Goal: Transaction & Acquisition: Download file/media

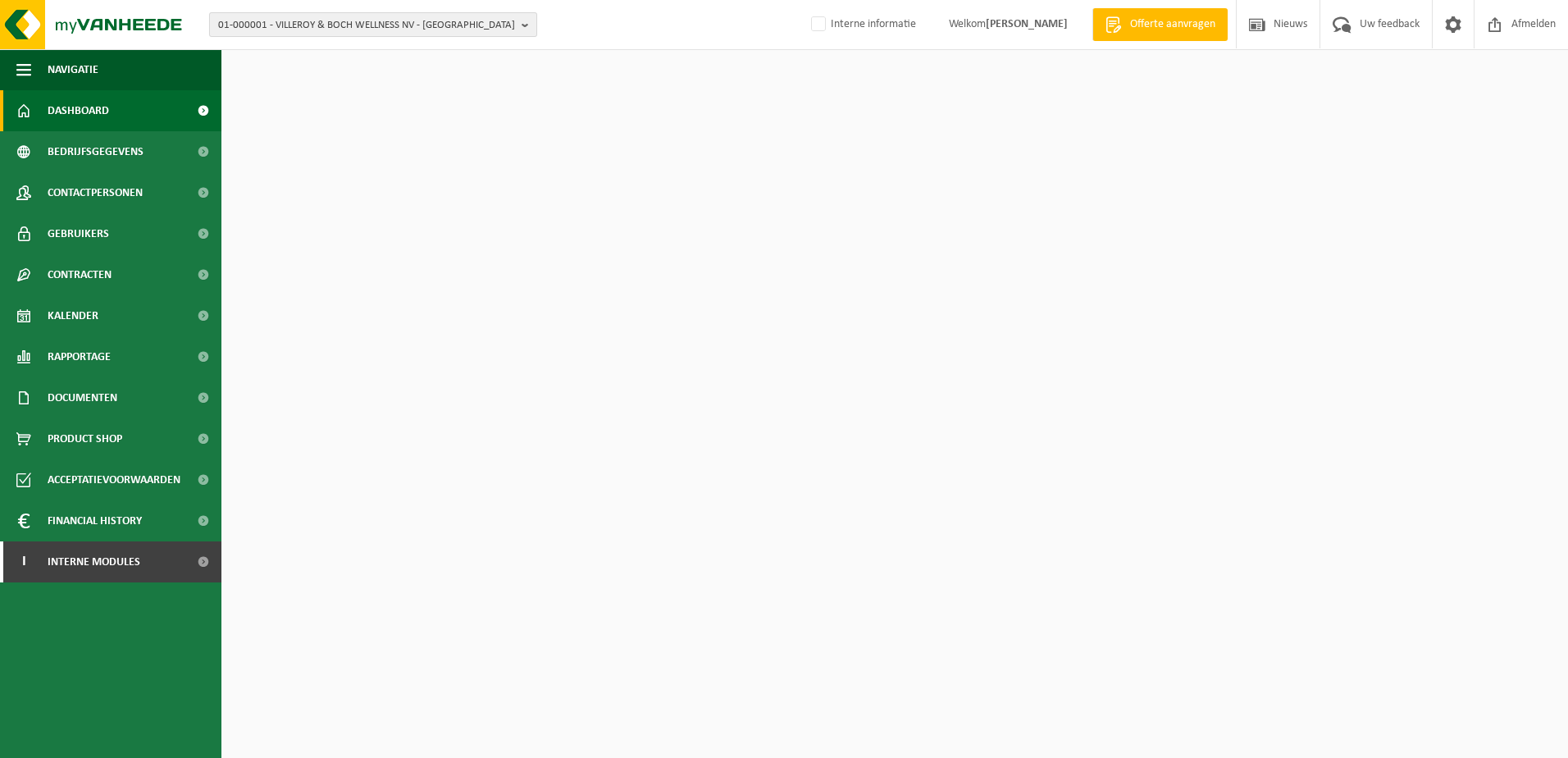
click at [339, 20] on span "01-000001 - VILLEROY & BOCH WELLNESS NV - ROESELARE" at bounding box center [367, 26] width 297 height 25
click at [336, 49] on input "text" at bounding box center [373, 51] width 320 height 20
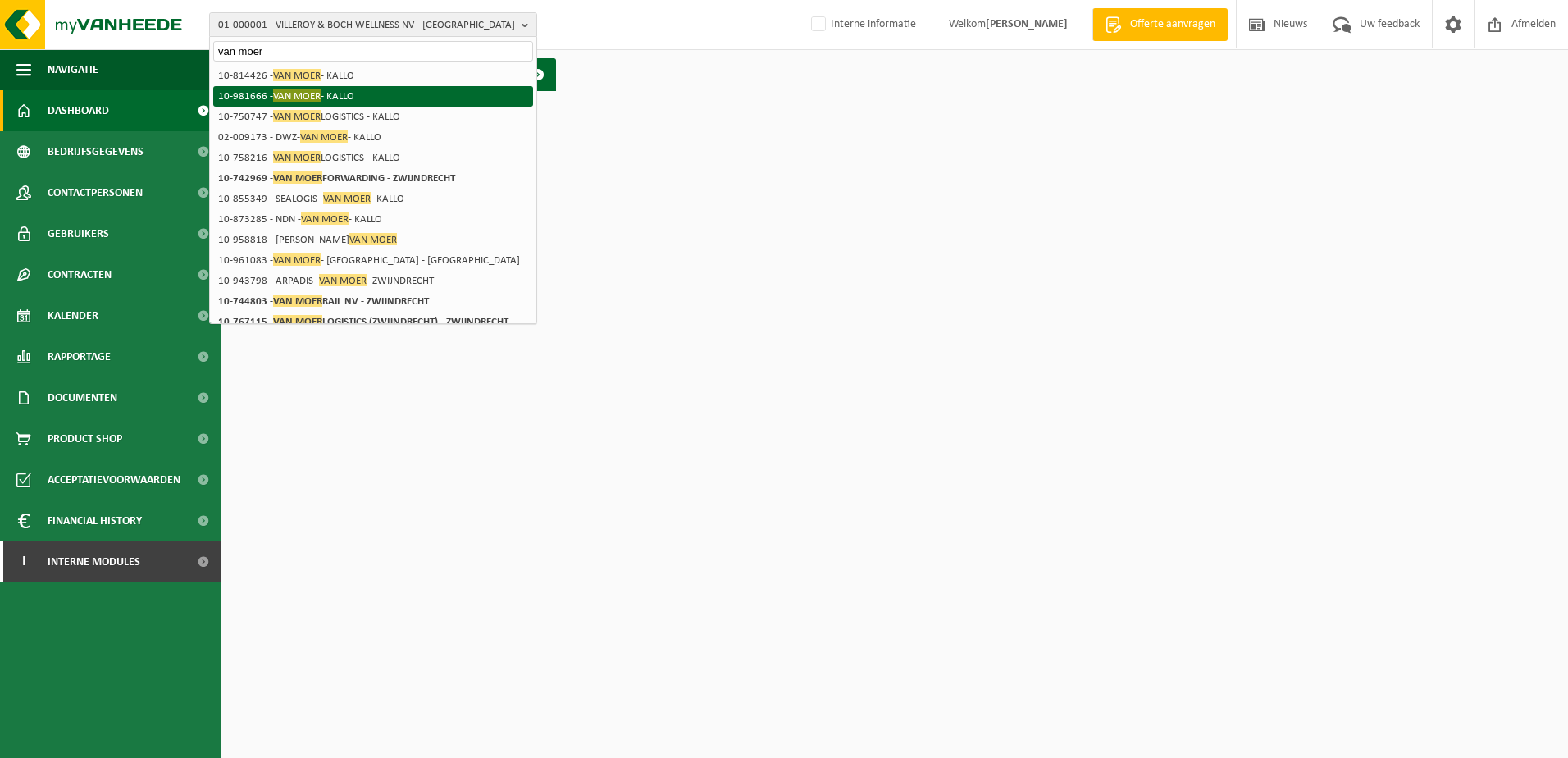
type input "van moer"
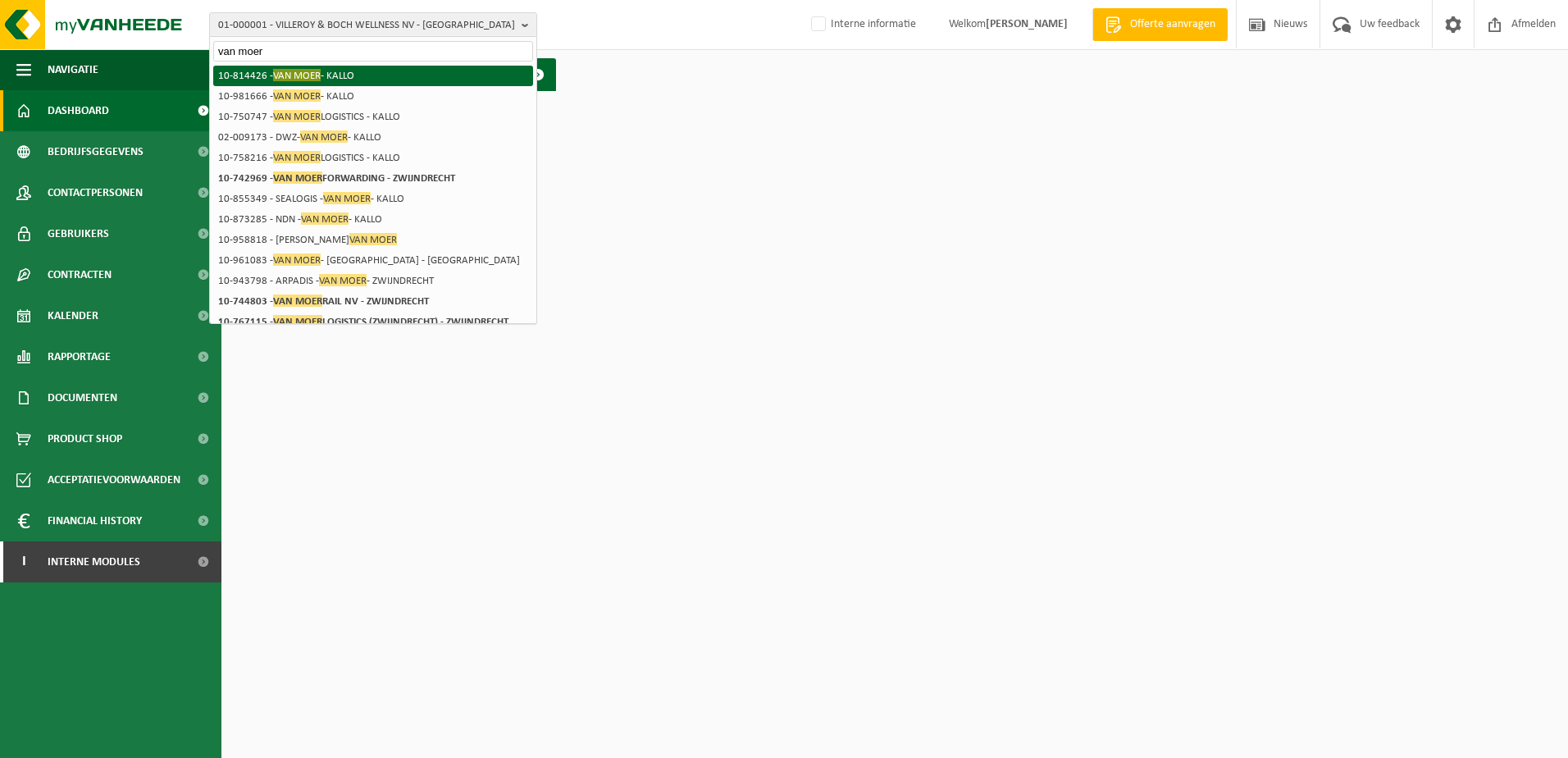
click at [307, 78] on span "VAN MOER" at bounding box center [297, 75] width 48 height 12
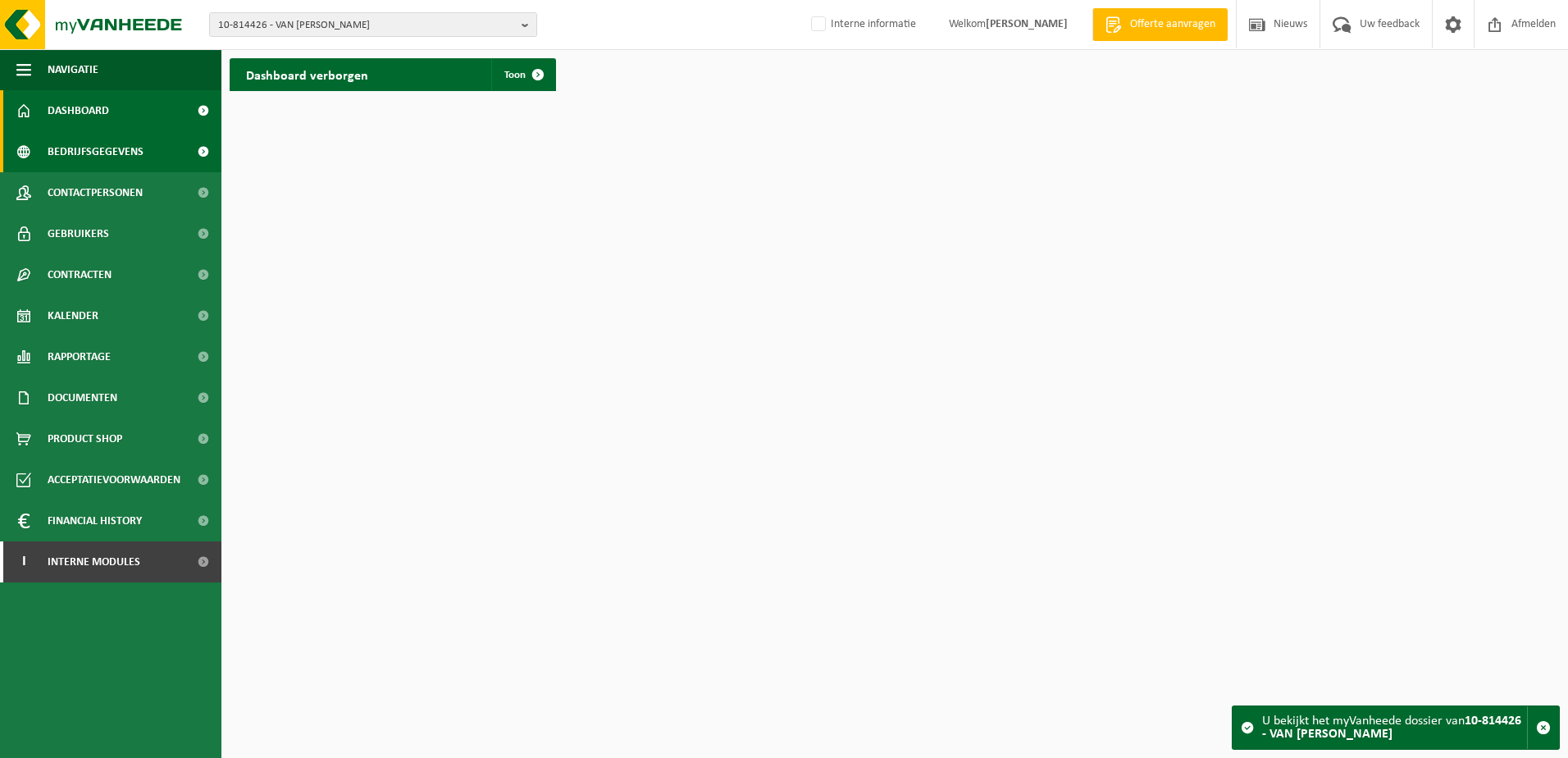
click at [124, 155] on span "Bedrijfsgegevens" at bounding box center [96, 151] width 96 height 41
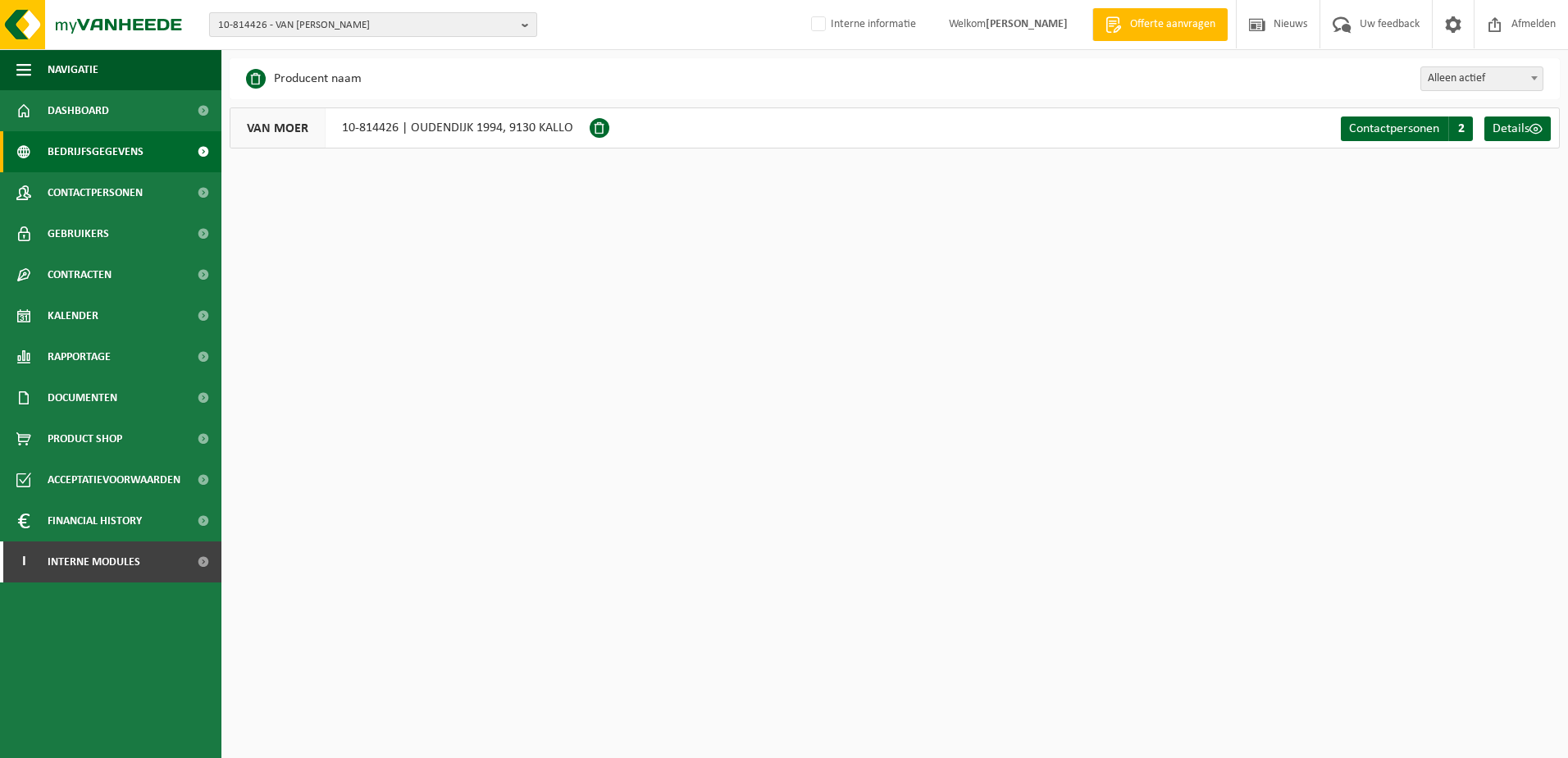
click at [360, 32] on span "10-814426 - VAN MOER - KALLO" at bounding box center [367, 26] width 297 height 25
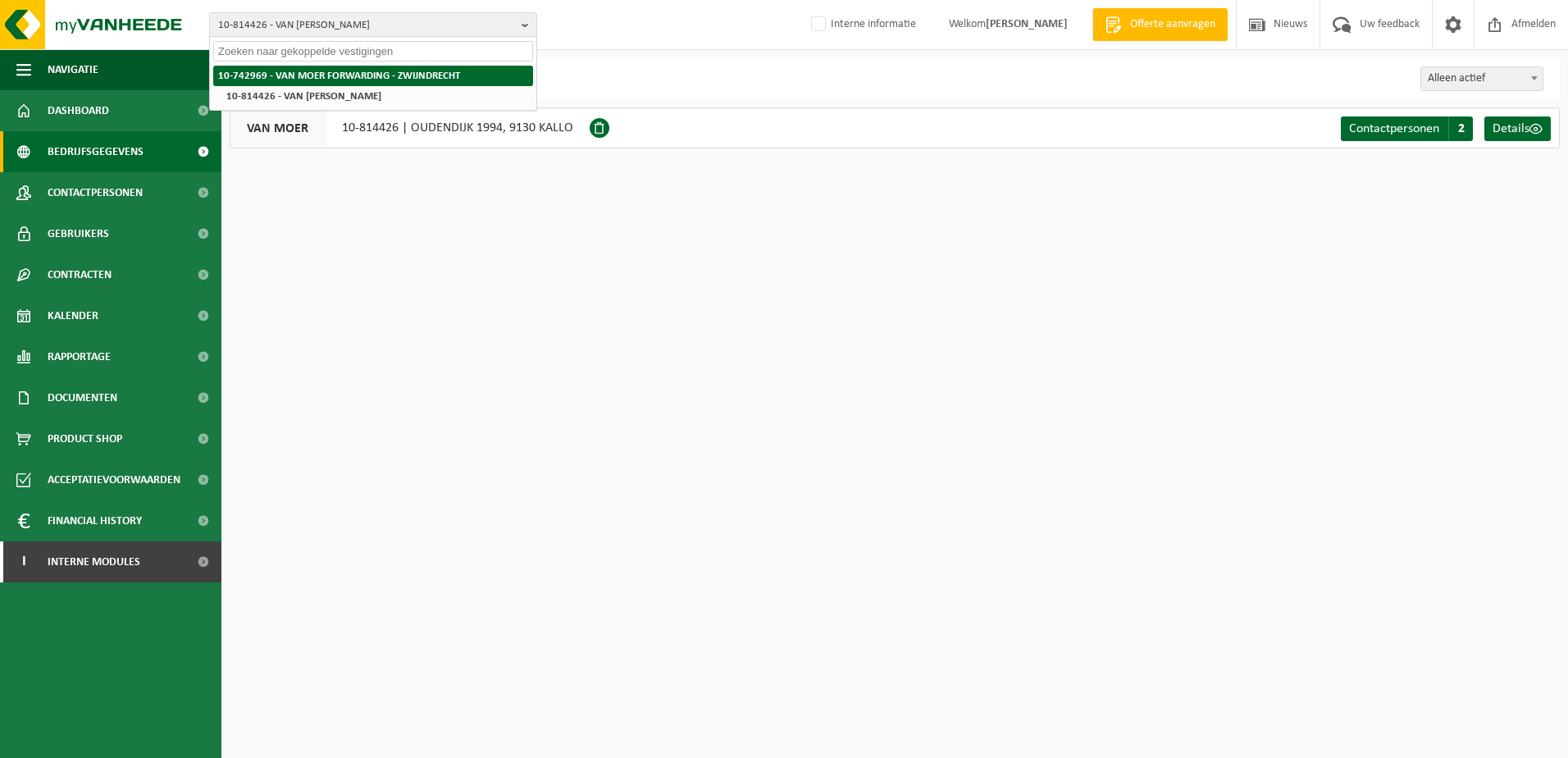
click at [358, 82] on li "10-742969 - VAN MOER FORWARDING - ZWIJNDRECHT" at bounding box center [373, 76] width 320 height 20
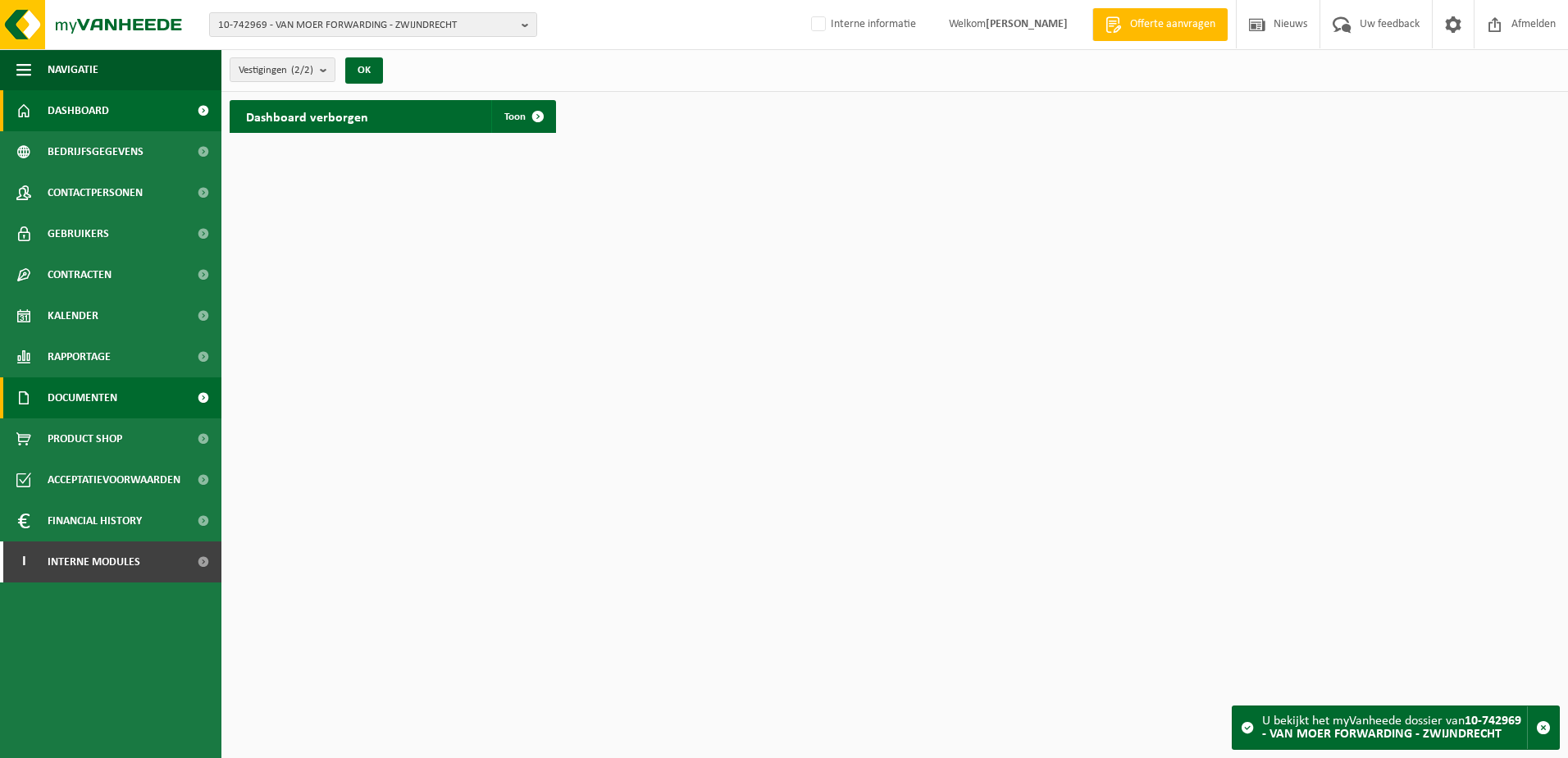
click at [106, 397] on span "Documenten" at bounding box center [82, 397] width 70 height 41
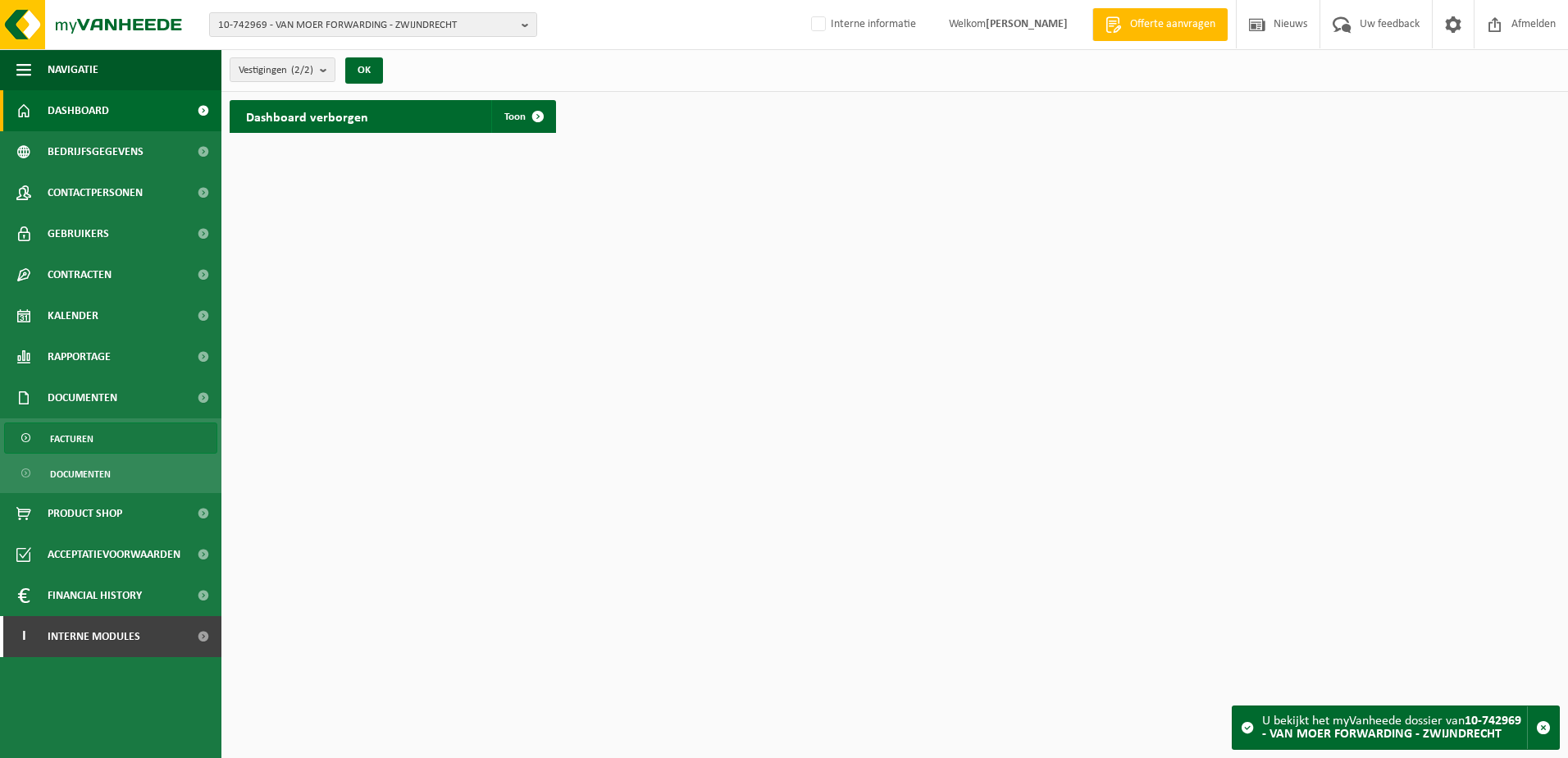
click at [98, 440] on link "Facturen" at bounding box center [110, 437] width 213 height 32
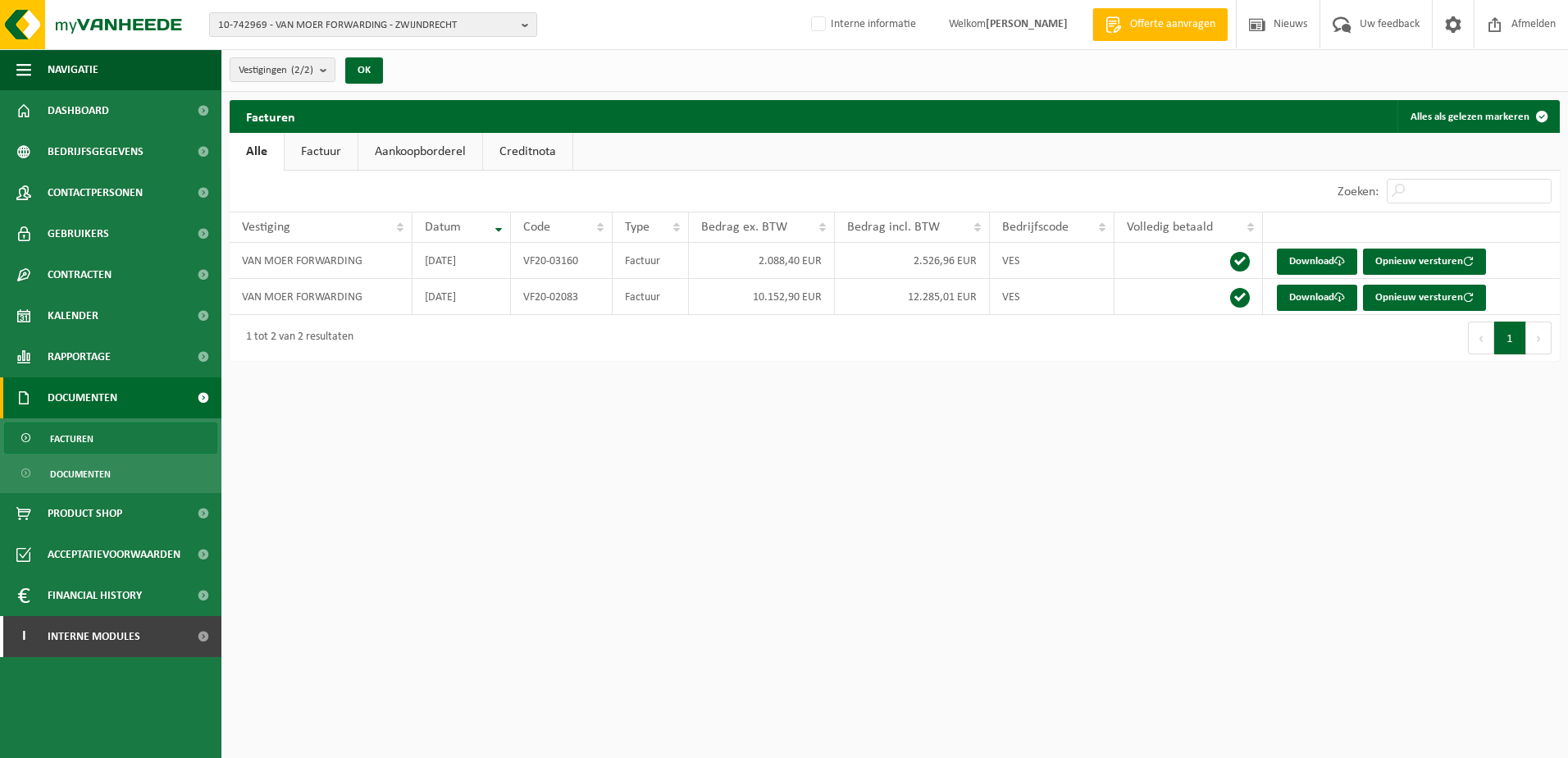
click at [324, 145] on link "Factuur" at bounding box center [321, 151] width 73 height 37
click at [403, 151] on link "Aankoopborderel" at bounding box center [421, 151] width 123 height 37
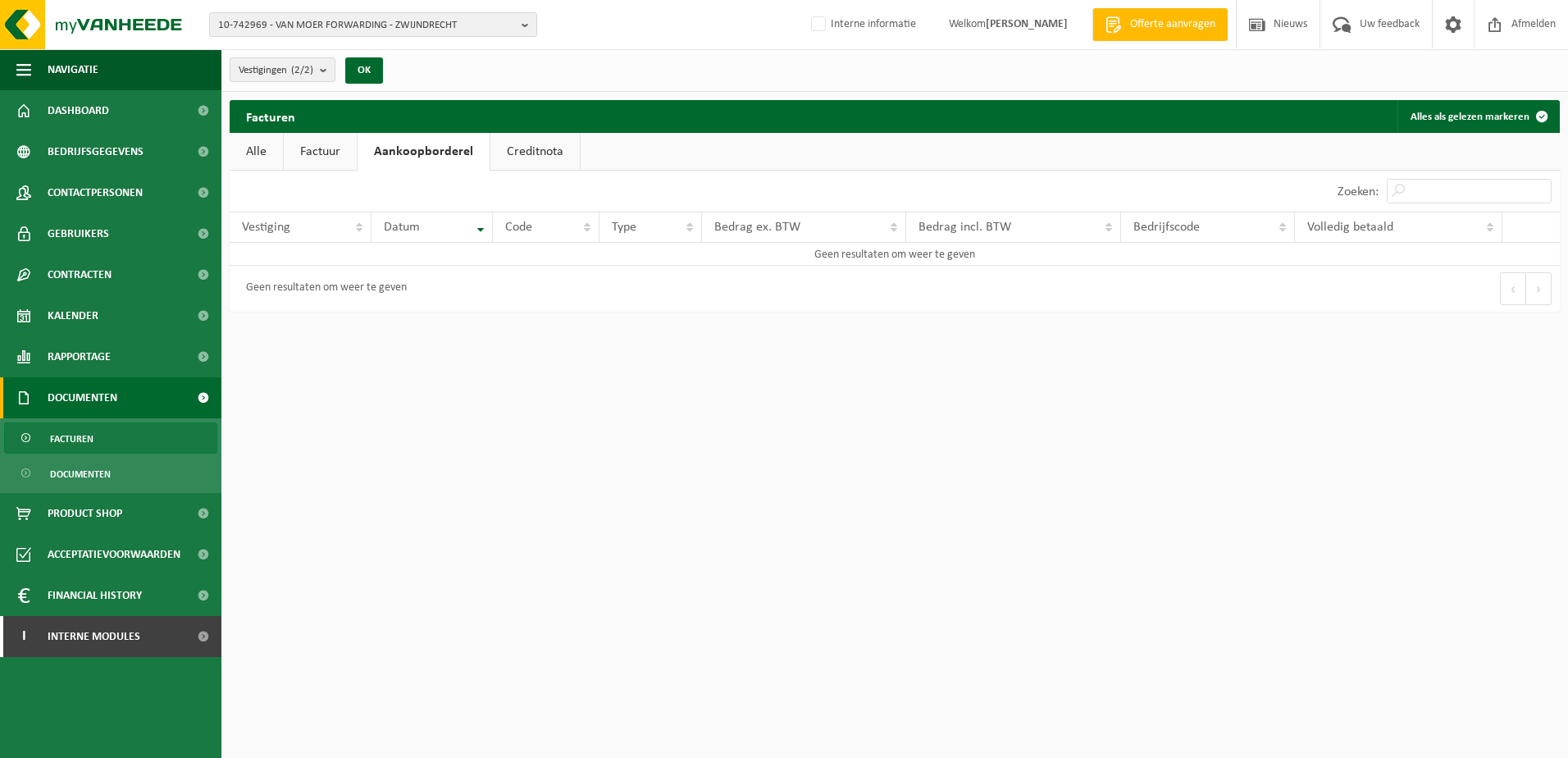
click at [345, 157] on link "Factuur" at bounding box center [320, 151] width 73 height 37
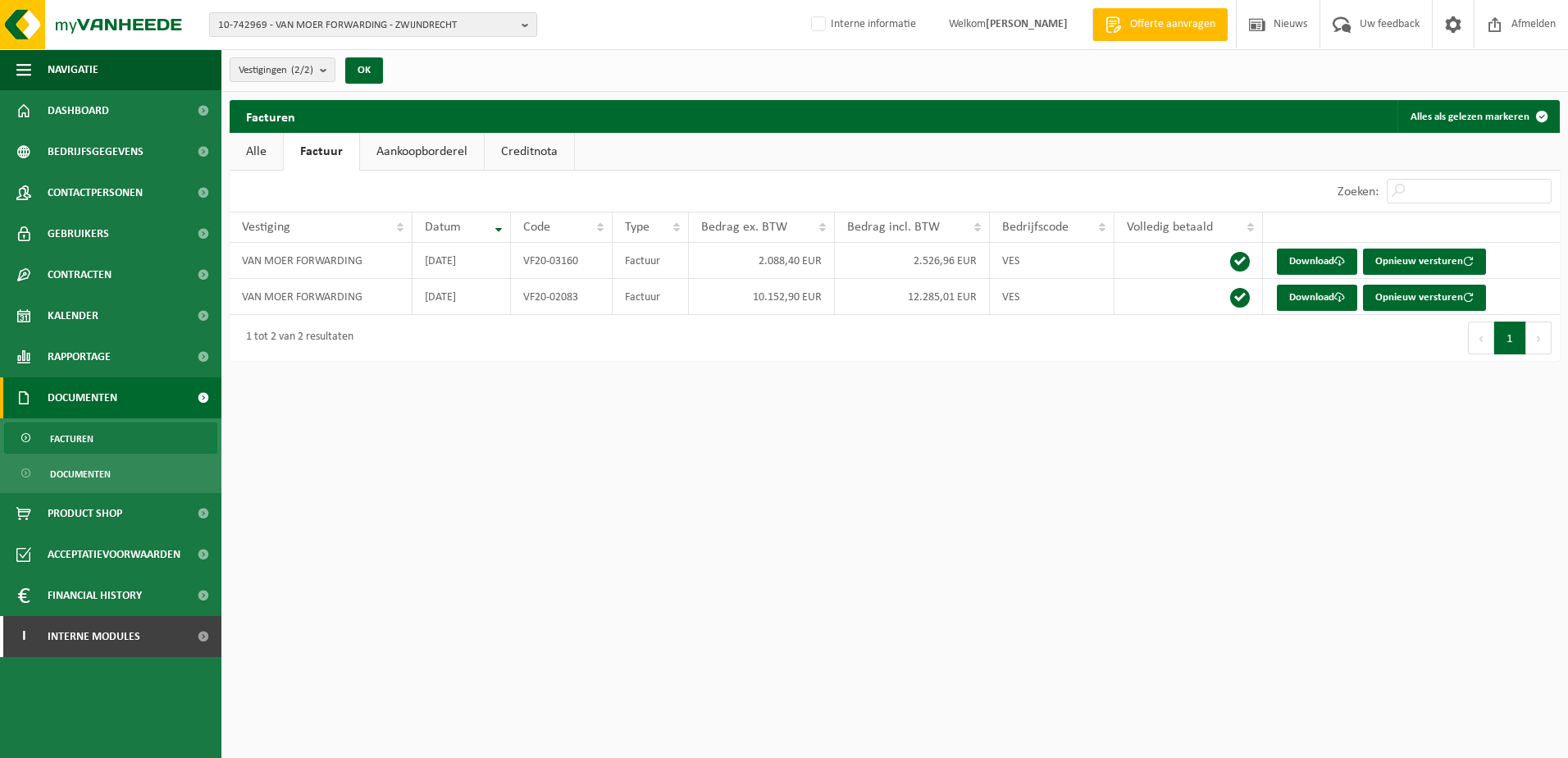
click at [518, 149] on link "Creditnota" at bounding box center [528, 151] width 89 height 37
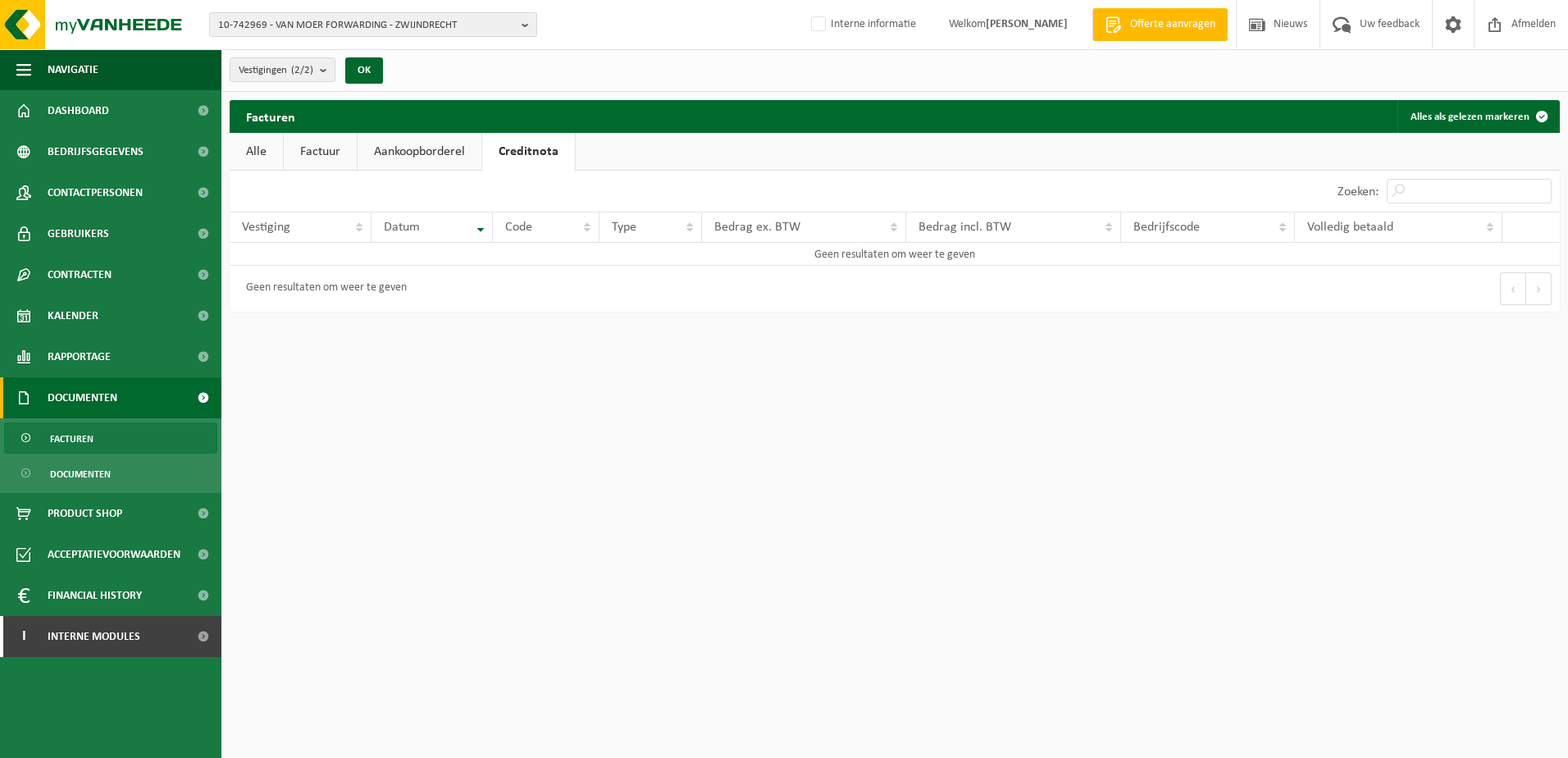
drag, startPoint x: 445, startPoint y: 153, endPoint x: 429, endPoint y: 154, distance: 16.0
click at [444, 154] on link "Aankoopborderel" at bounding box center [419, 151] width 123 height 37
drag, startPoint x: 328, startPoint y: 155, endPoint x: 278, endPoint y: 156, distance: 50.0
click at [327, 156] on link "Factuur" at bounding box center [320, 151] width 73 height 37
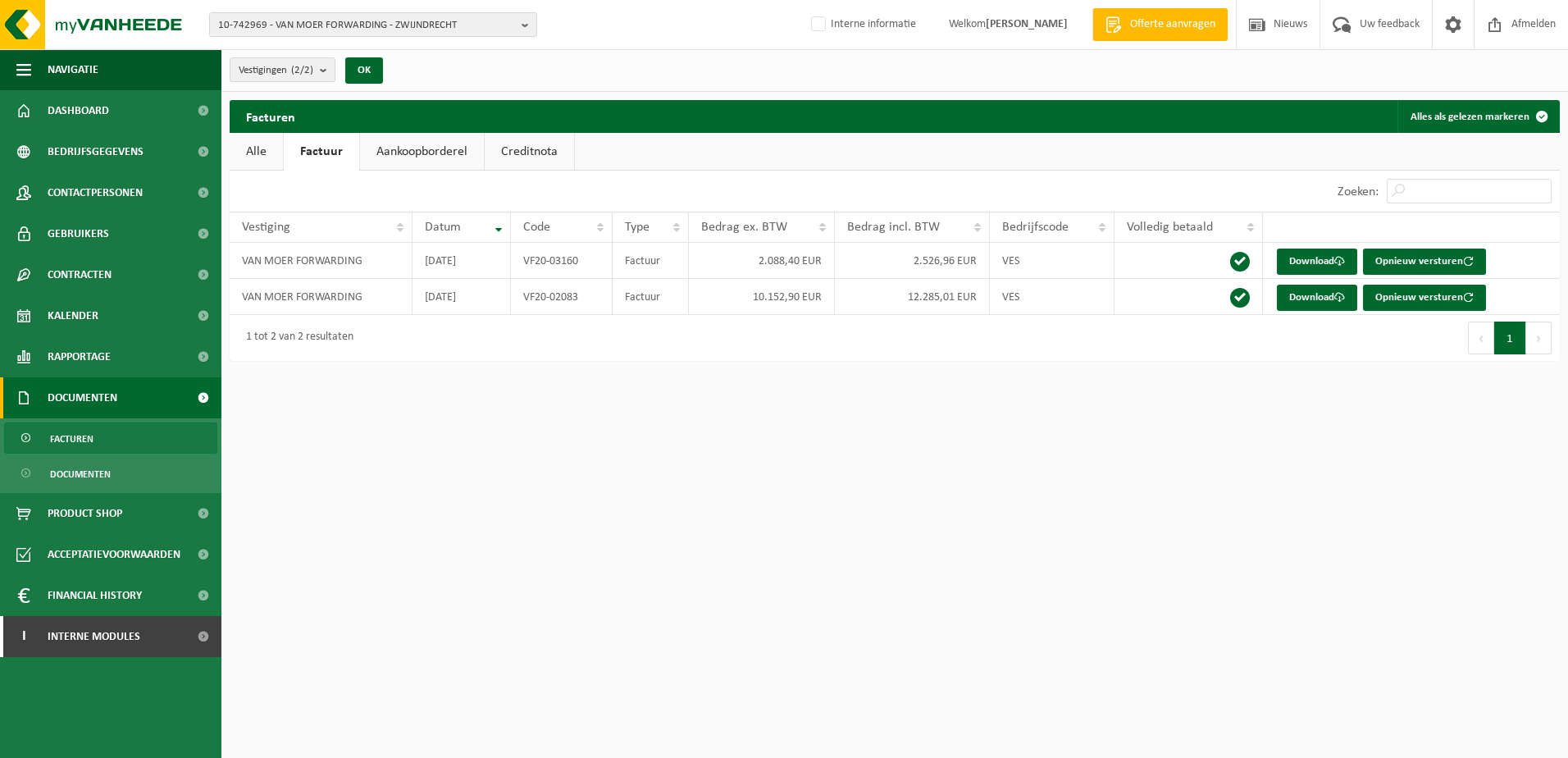
click at [271, 156] on link "Alle" at bounding box center [257, 151] width 54 height 37
click at [352, 32] on span "10-742969 - VAN MOER FORWARDING - ZWIJNDRECHT" at bounding box center [367, 26] width 297 height 25
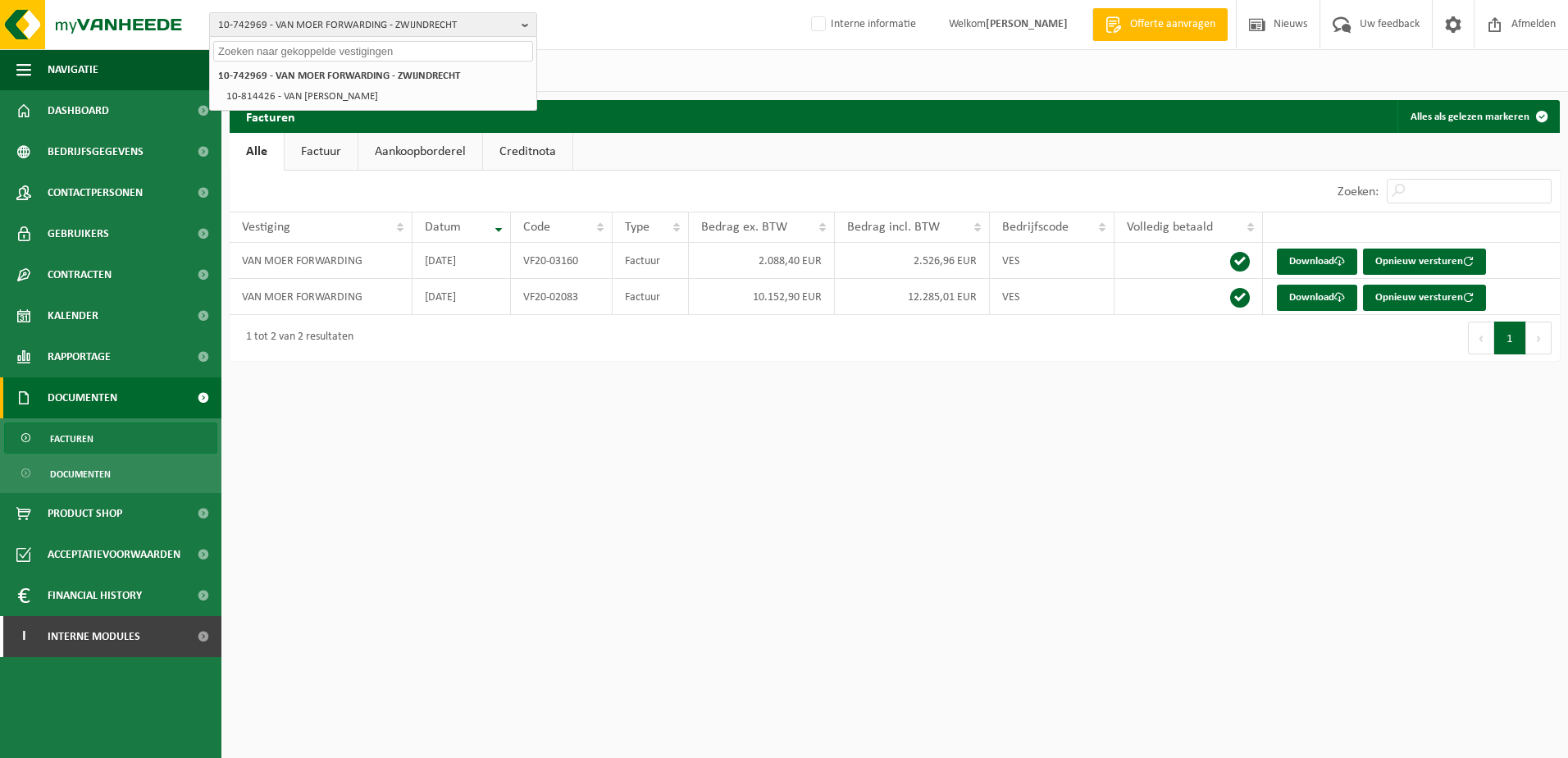
click at [324, 52] on input "text" at bounding box center [373, 51] width 320 height 20
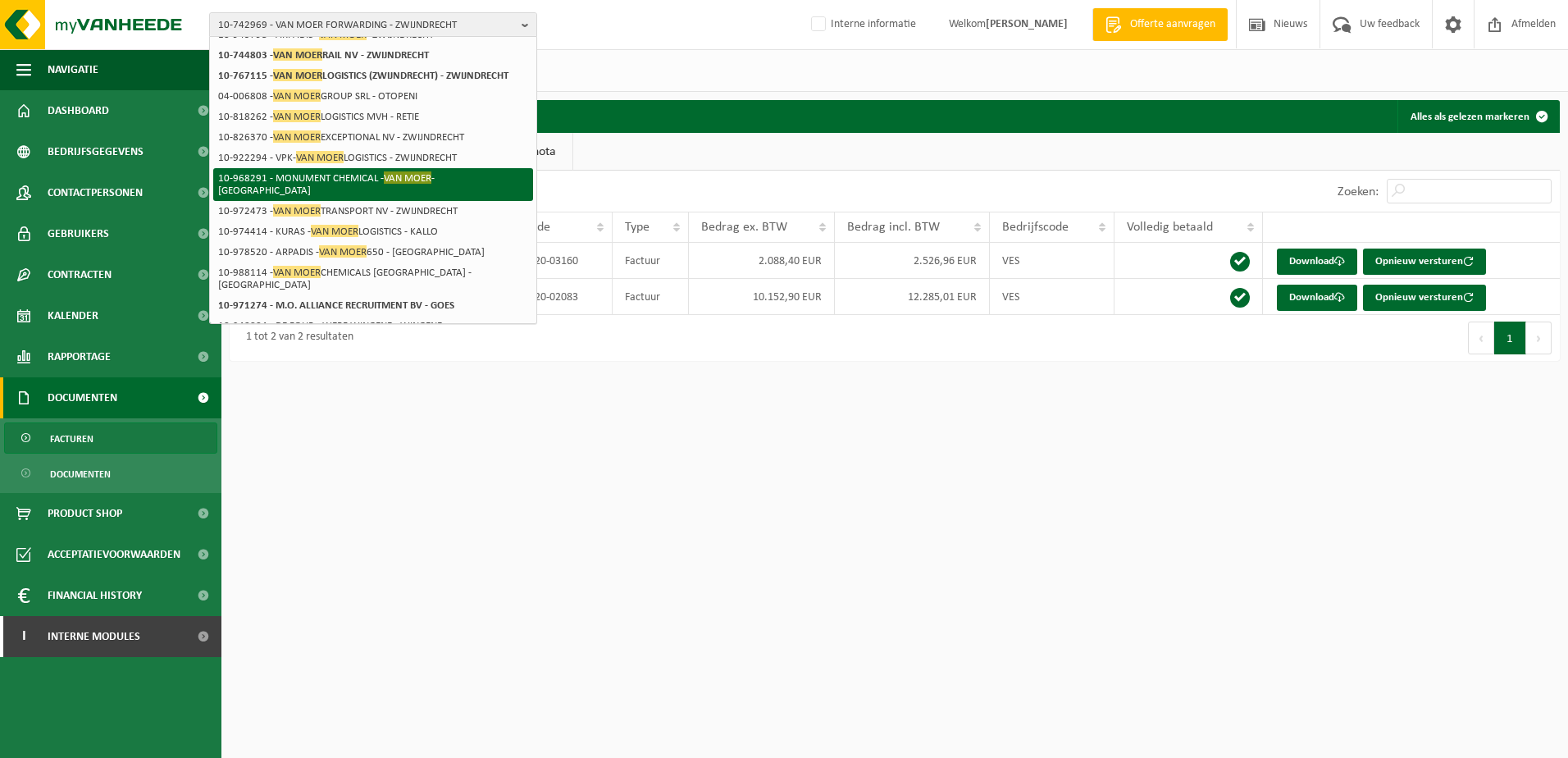
scroll to position [258, 0]
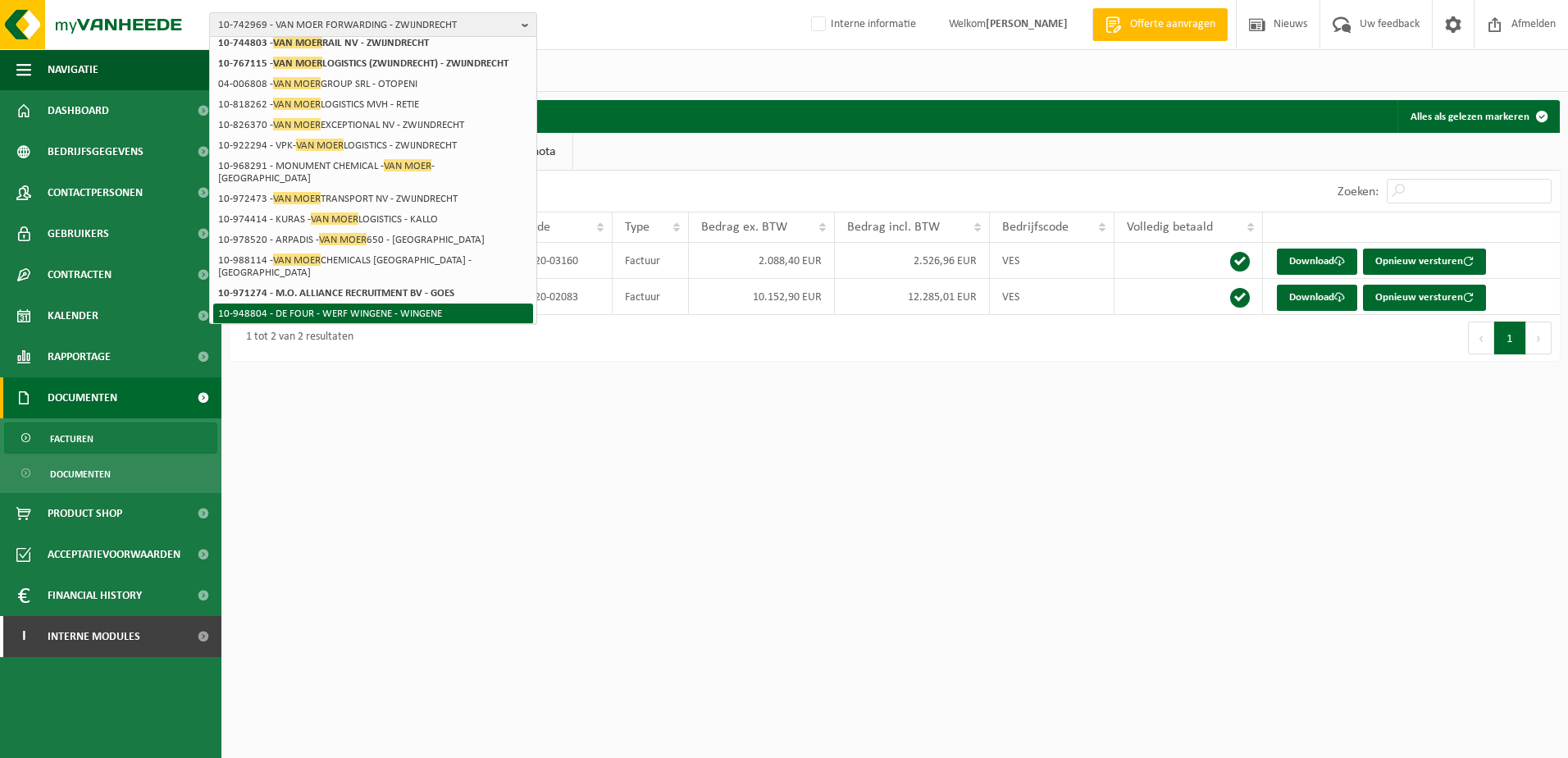
type input "Van Moer"
click at [347, 327] on strong "10-770720 - VAN MOER BULK & LIQUIDS BV - ZWIJNDRECHT" at bounding box center [348, 333] width 260 height 12
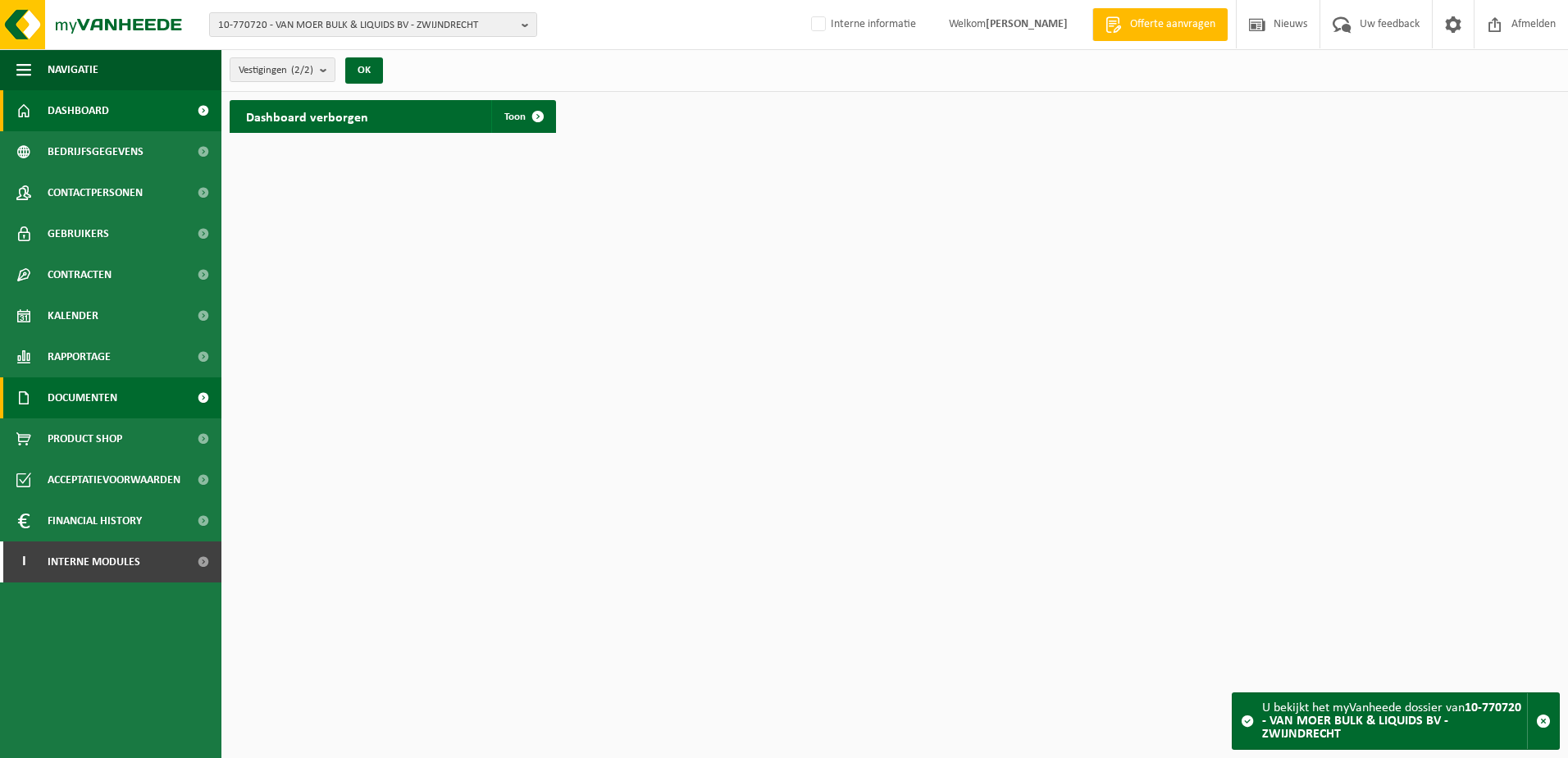
click at [97, 398] on span "Documenten" at bounding box center [82, 397] width 70 height 41
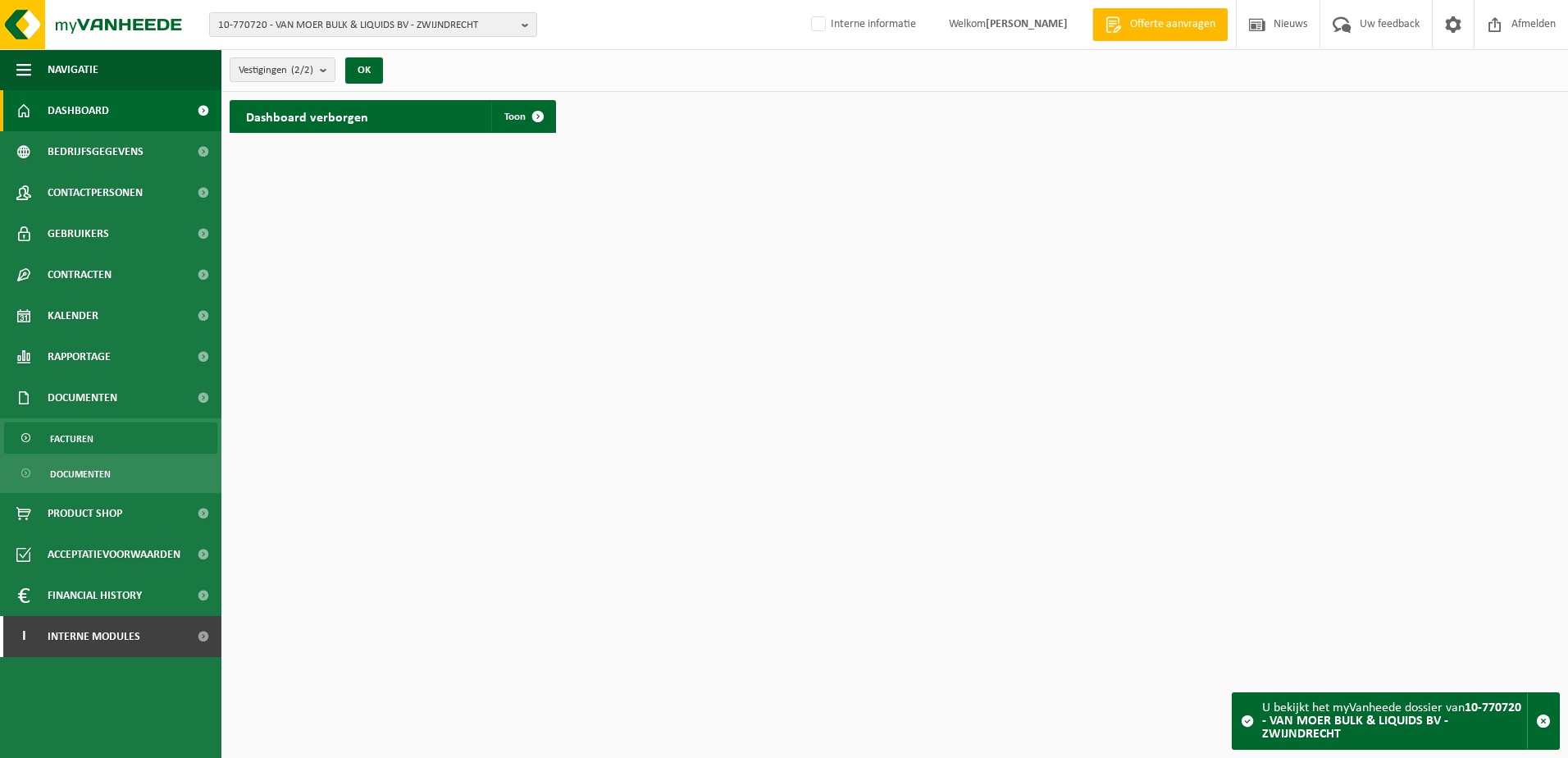
click at [96, 445] on link "Facturen" at bounding box center [110, 437] width 213 height 32
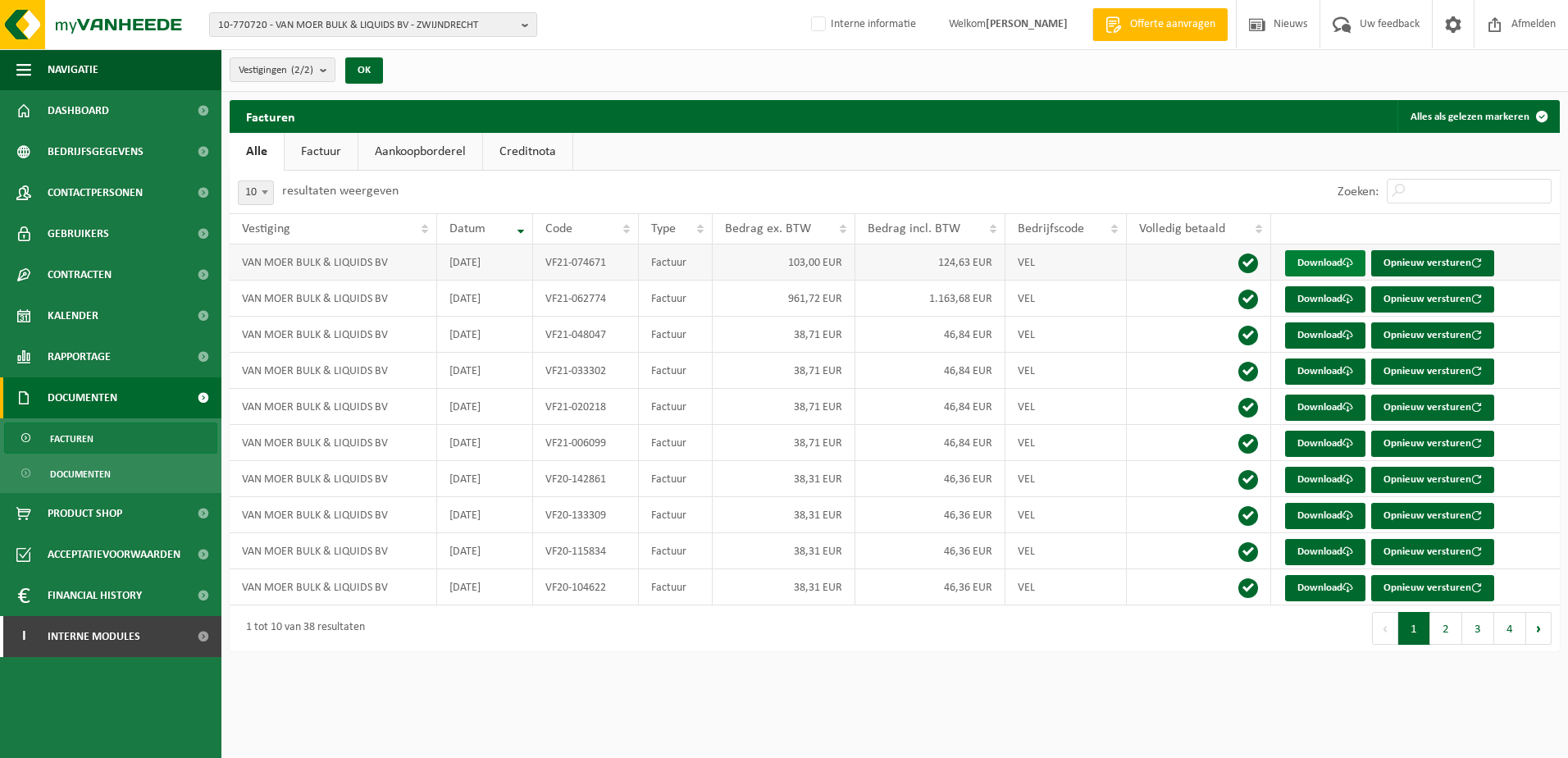
click at [1342, 257] on link "Download" at bounding box center [1326, 262] width 80 height 26
click at [1326, 298] on link "Download" at bounding box center [1326, 299] width 80 height 26
click at [374, 18] on span "10-770720 - VAN MOER BULK & LIQUIDS BV - ZWIJNDRECHT" at bounding box center [367, 26] width 297 height 25
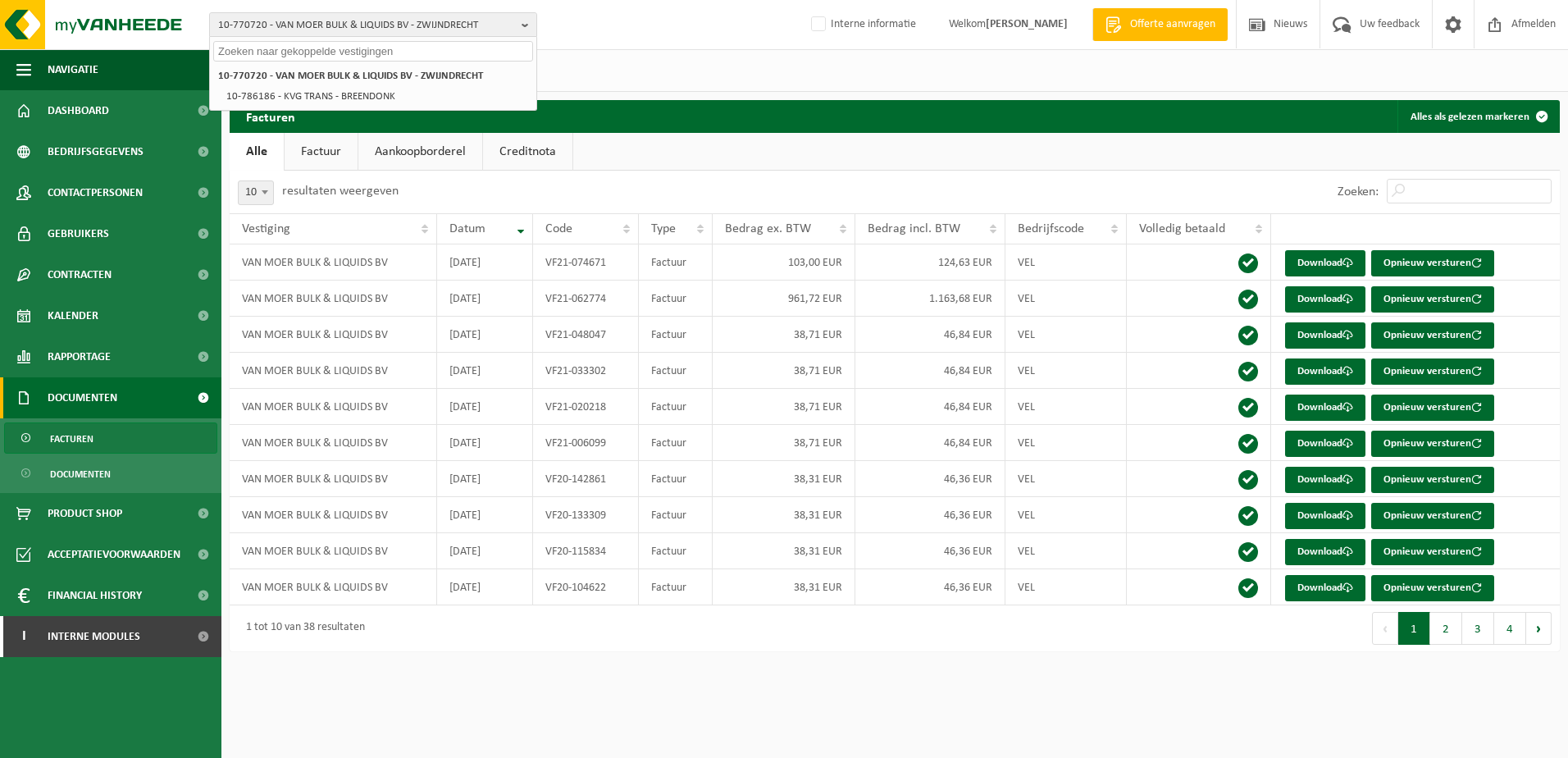
click at [394, 51] on input "text" at bounding box center [373, 51] width 320 height 20
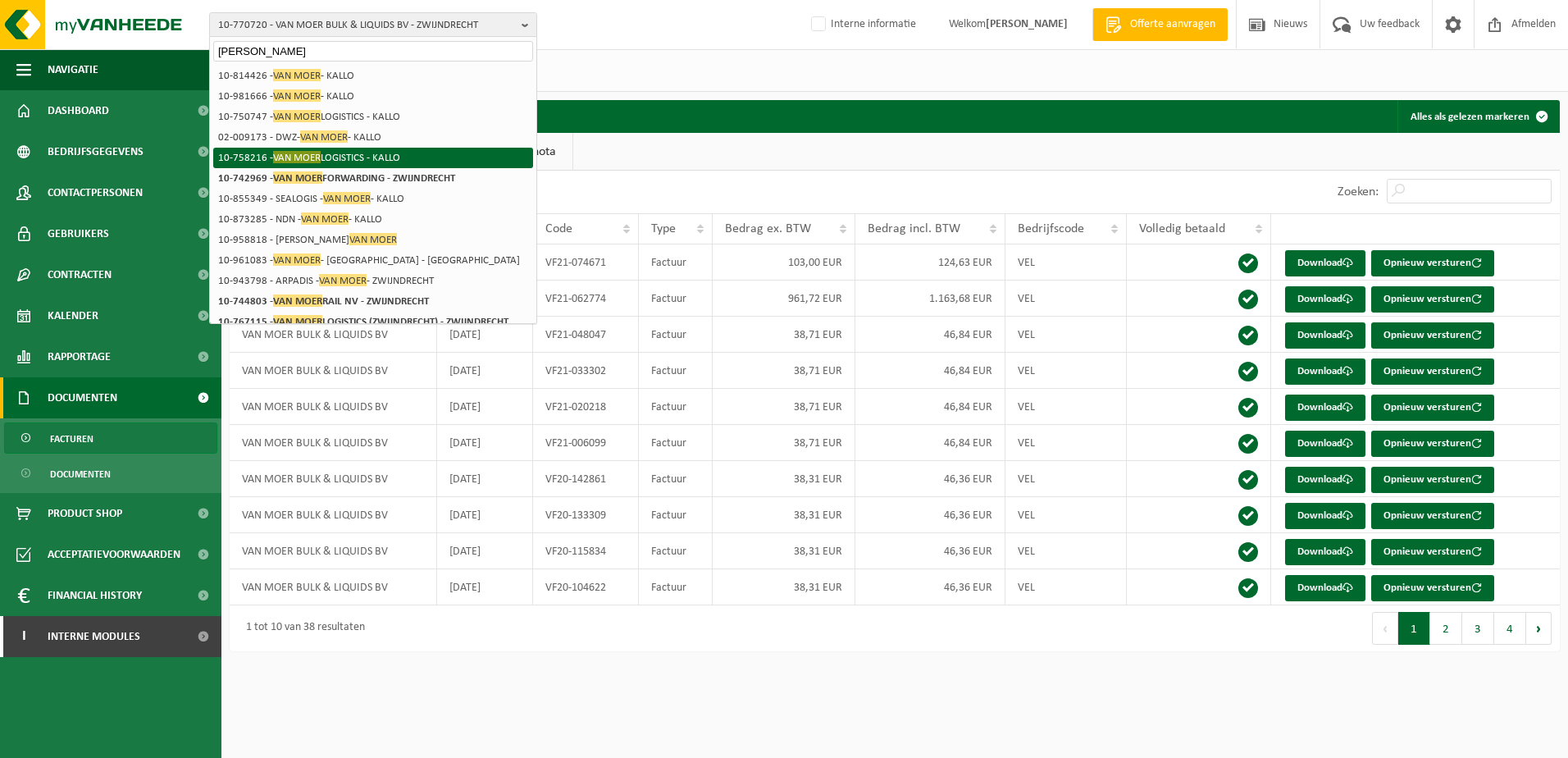
type input "Van Moer"
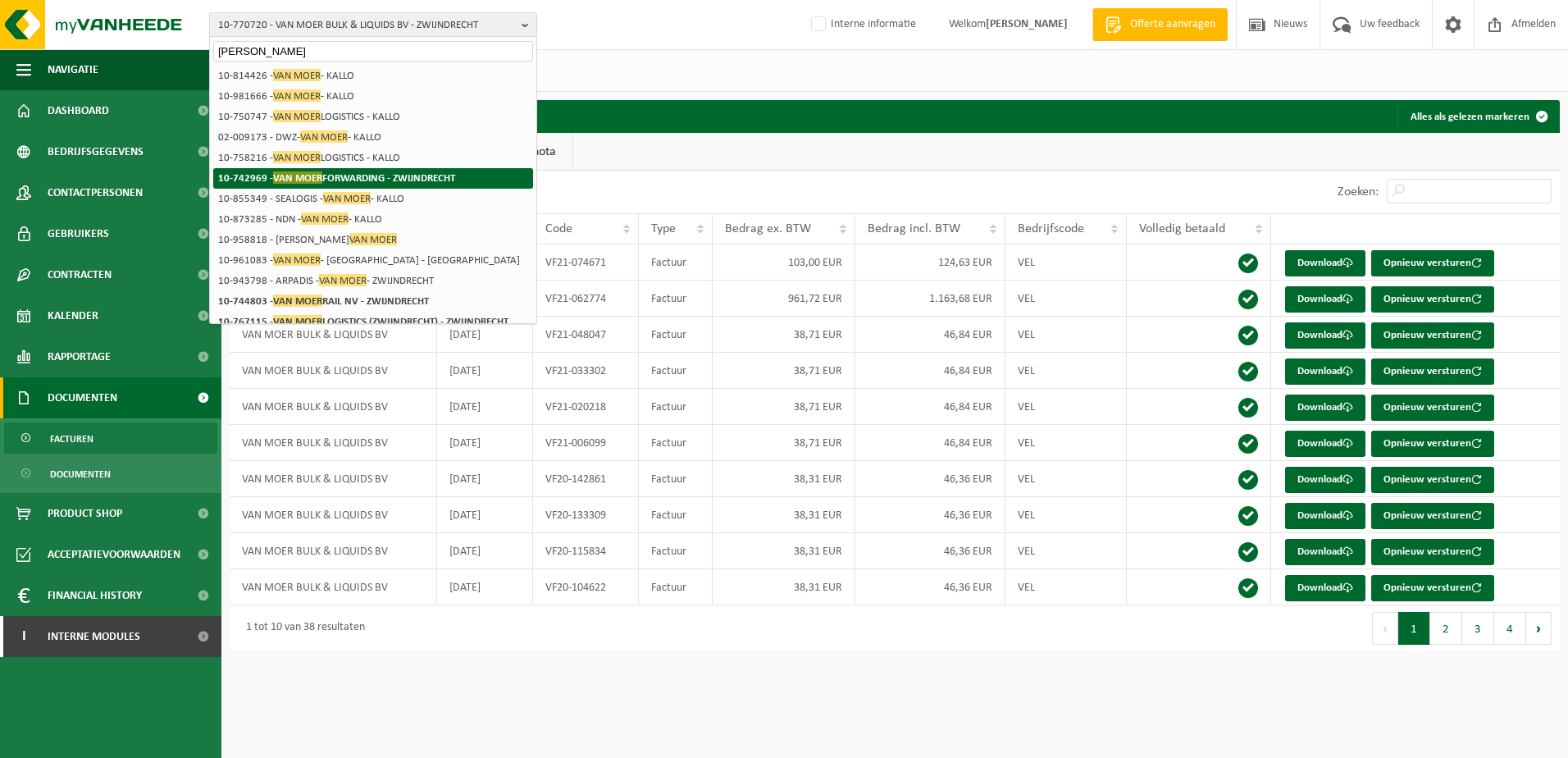
click at [365, 179] on strong "10-742969 - VAN MOER FORWARDING - ZWIJNDRECHT" at bounding box center [337, 177] width 237 height 12
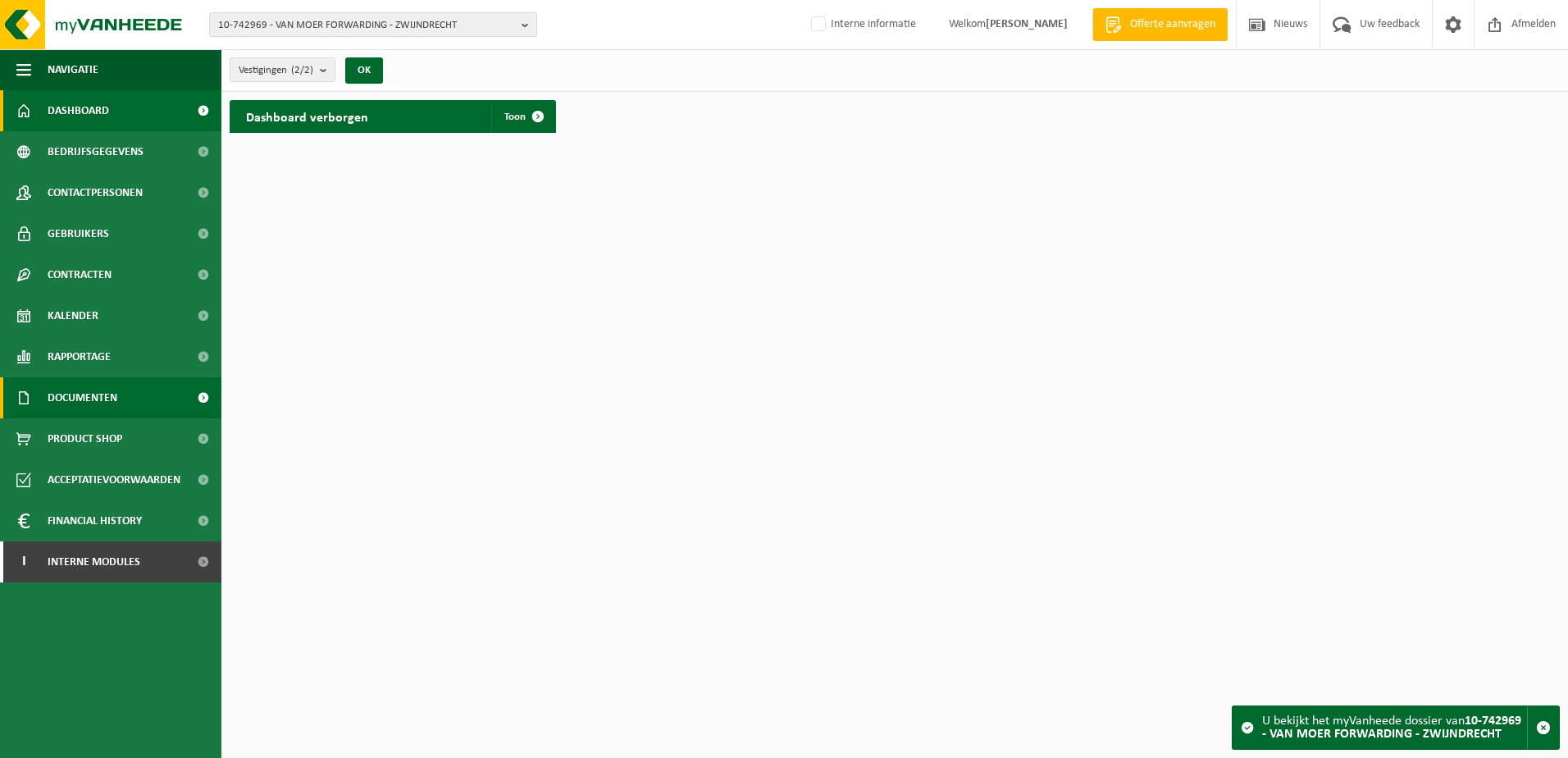
click at [88, 402] on span "Documenten" at bounding box center [82, 397] width 70 height 41
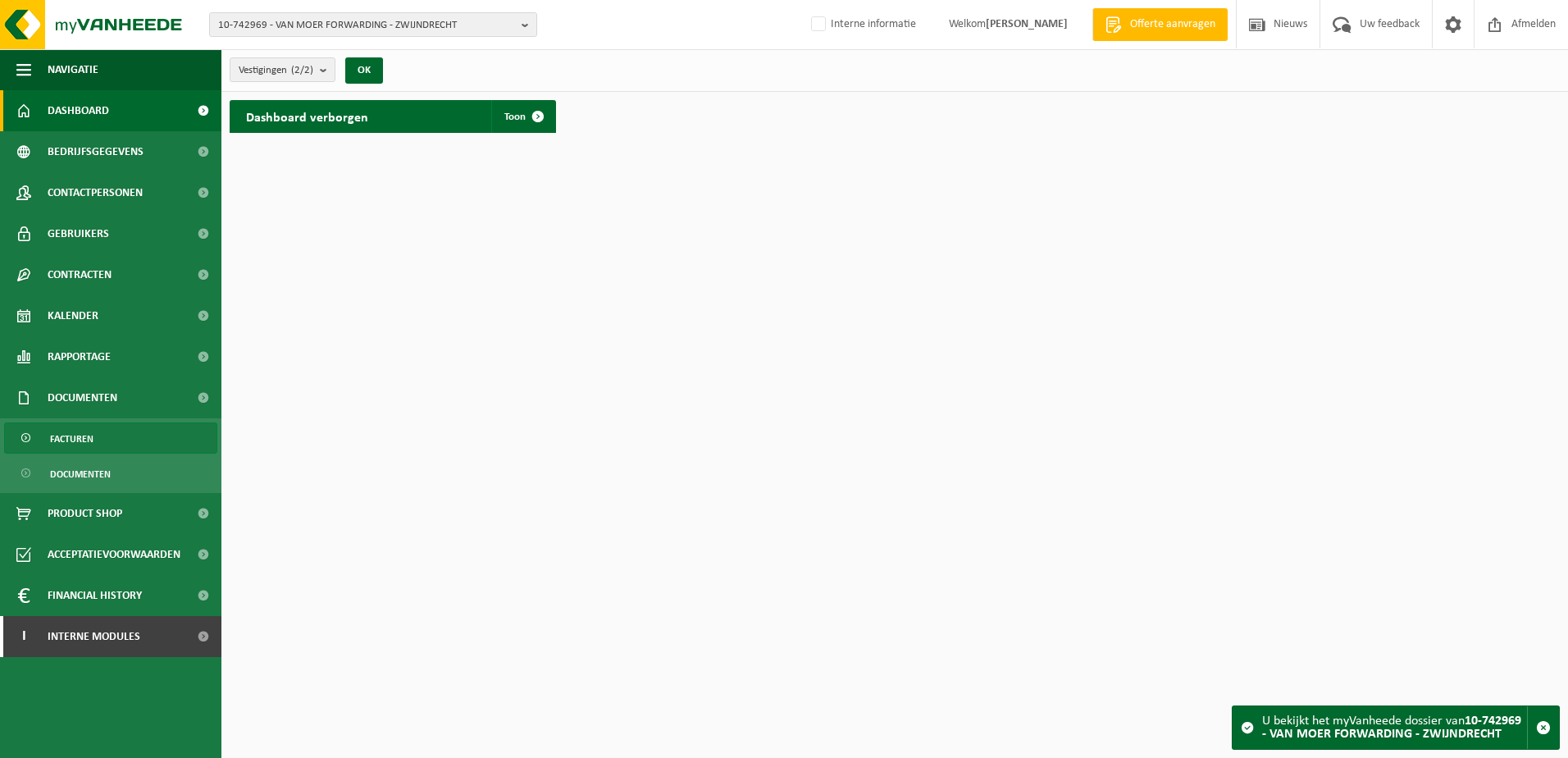
click at [88, 433] on span "Facturen" at bounding box center [71, 438] width 43 height 32
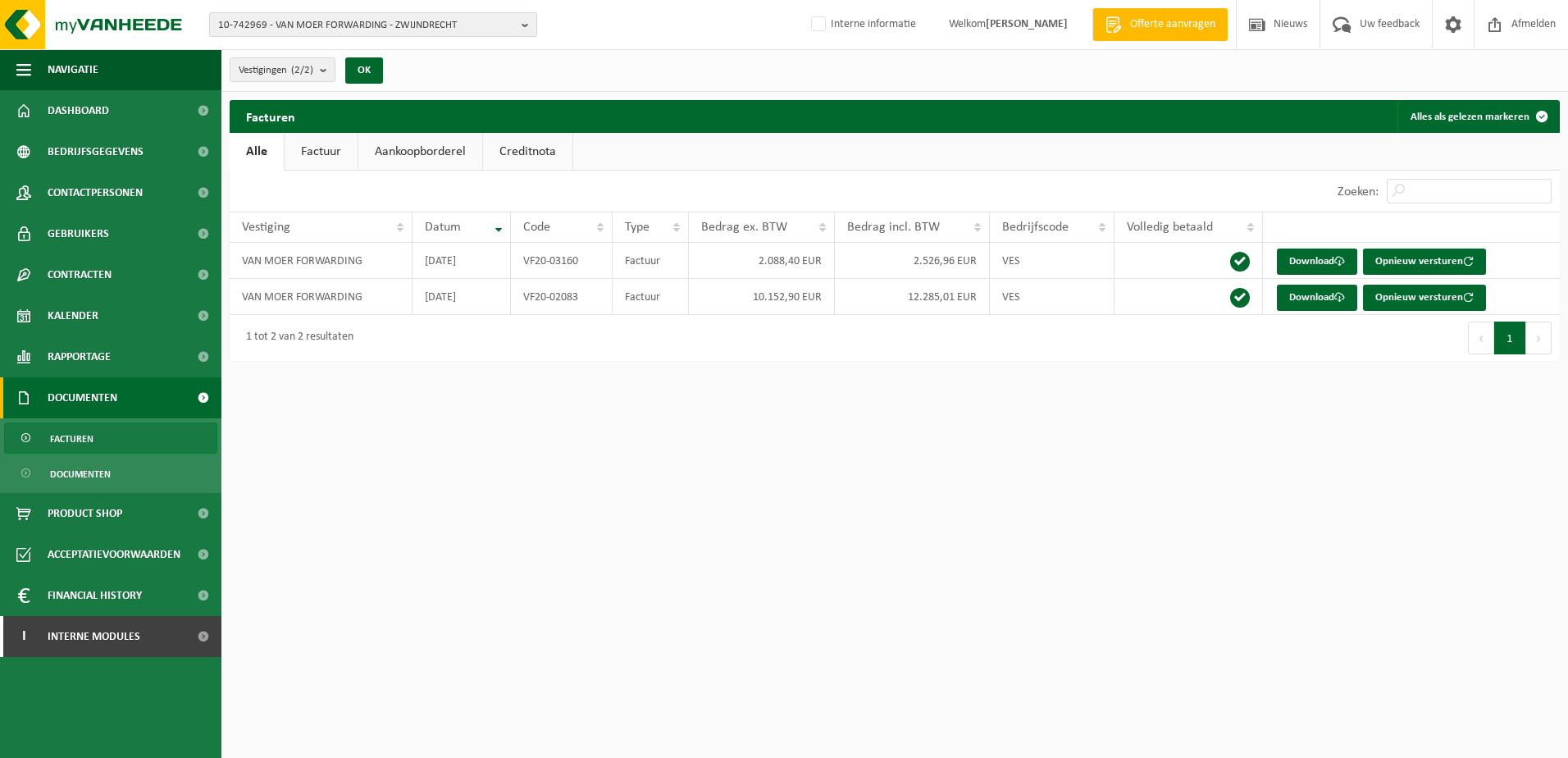
click at [337, 35] on span "10-742969 - VAN MOER FORWARDING - ZWIJNDRECHT" at bounding box center [367, 26] width 297 height 25
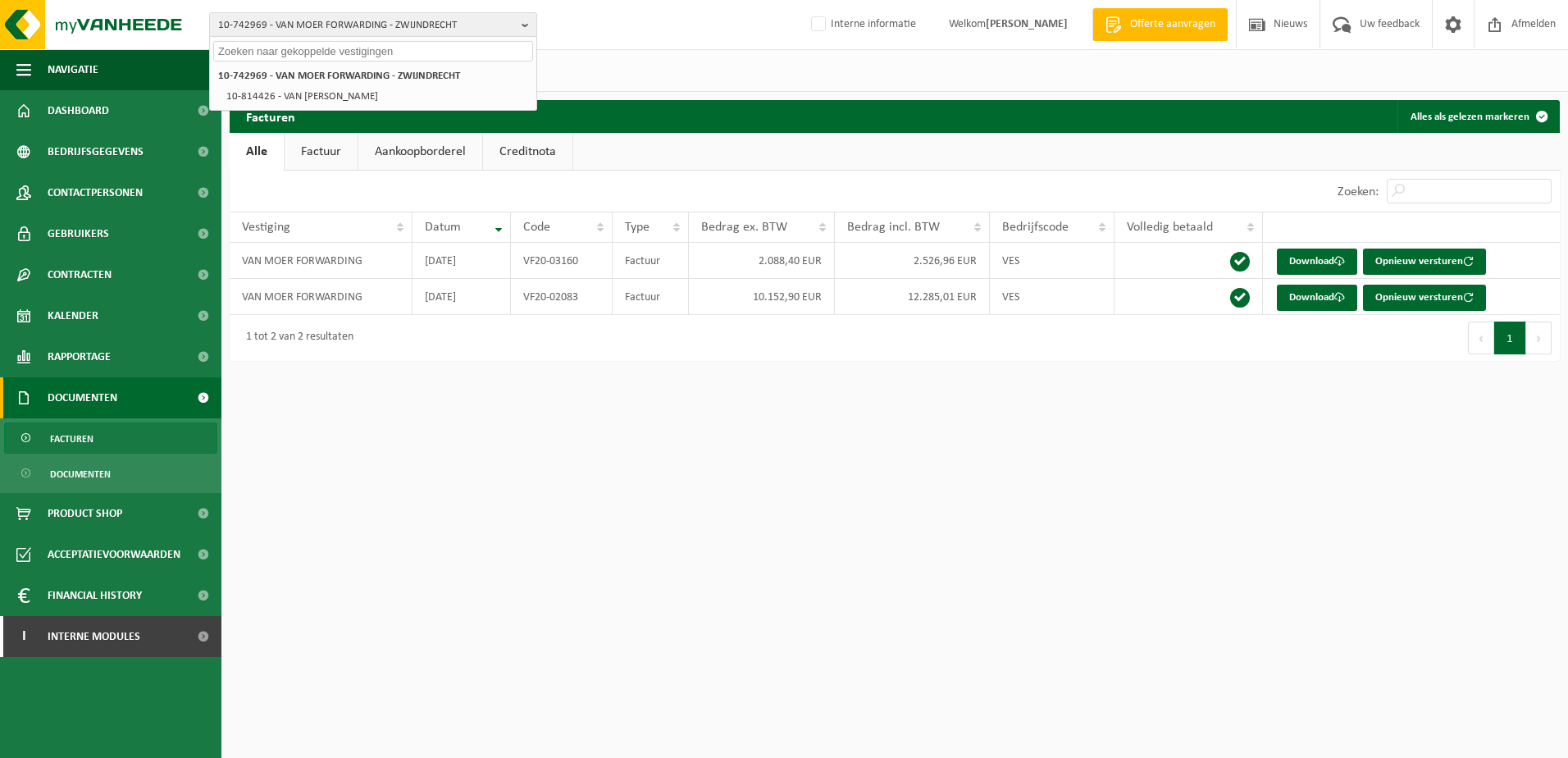
click at [321, 41] on input "text" at bounding box center [373, 51] width 320 height 20
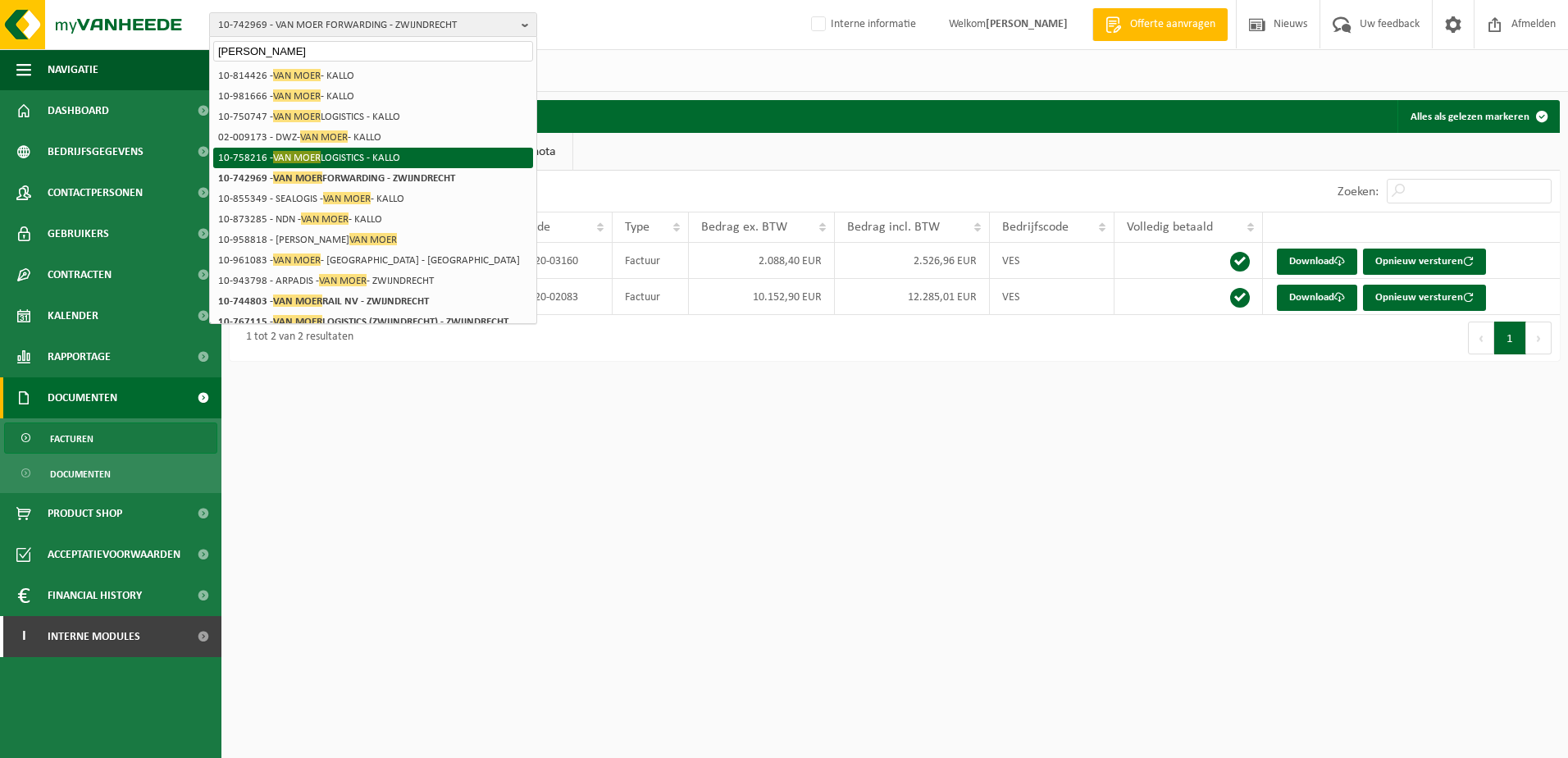
type input "Van Moer"
click at [349, 151] on li "10-758216 - VAN MOER LOGISTICS - KALLO" at bounding box center [373, 157] width 320 height 20
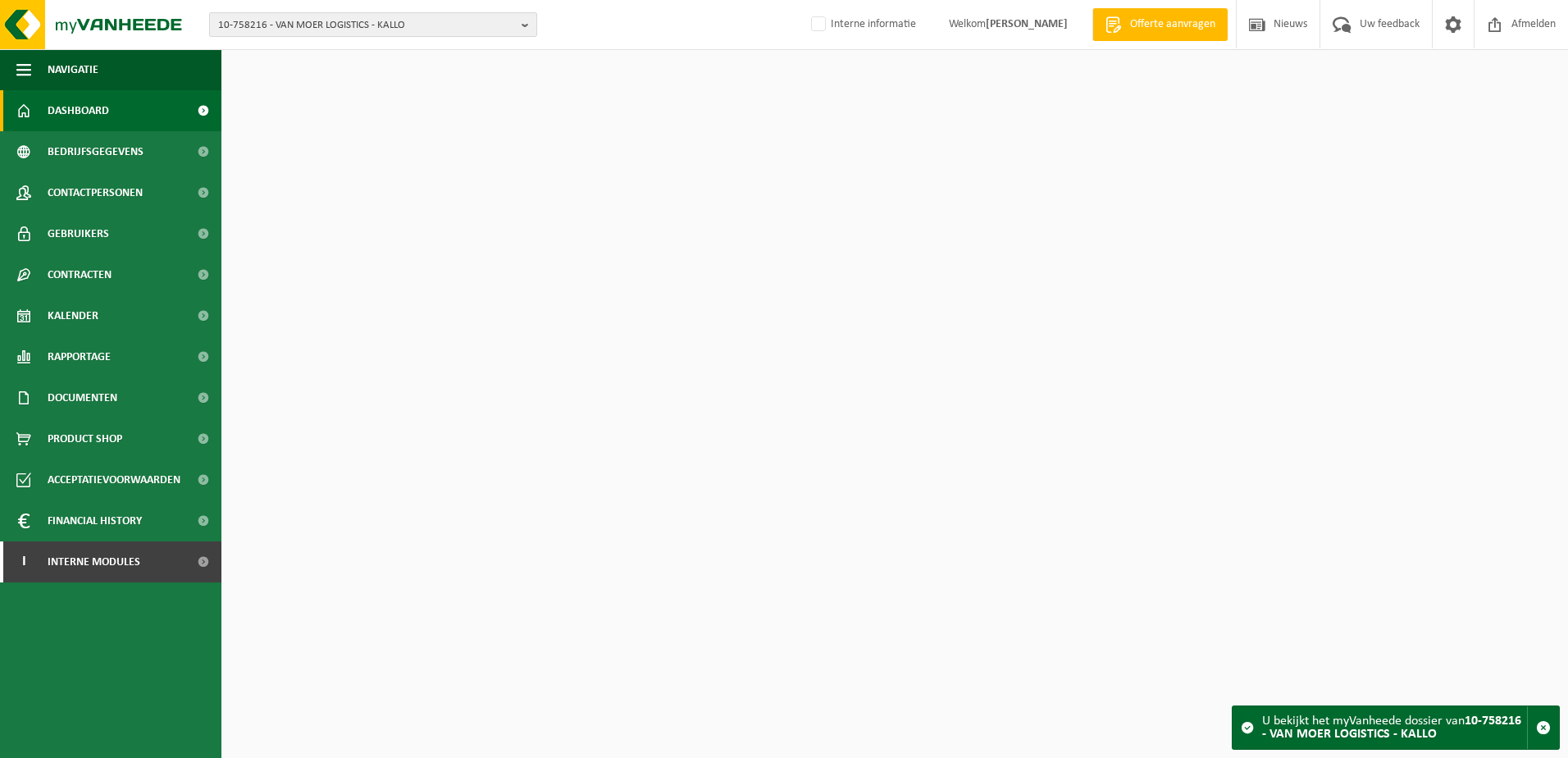
click at [331, 20] on span "10-758216 - VAN MOER LOGISTICS - KALLO" at bounding box center [367, 26] width 297 height 25
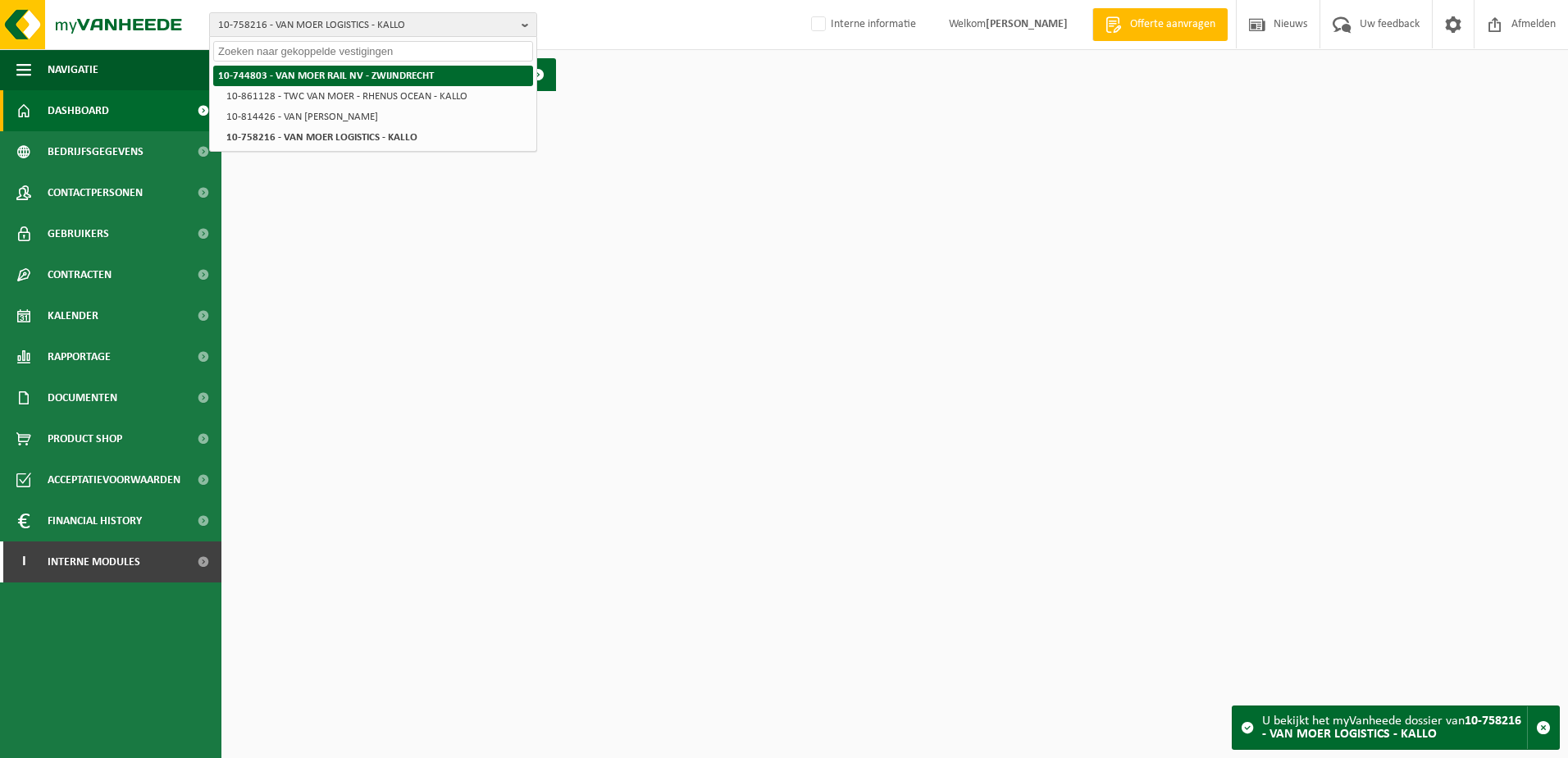
click at [317, 68] on li "10-744803 - VAN MOER RAIL NV - ZWIJNDRECHT" at bounding box center [373, 76] width 320 height 20
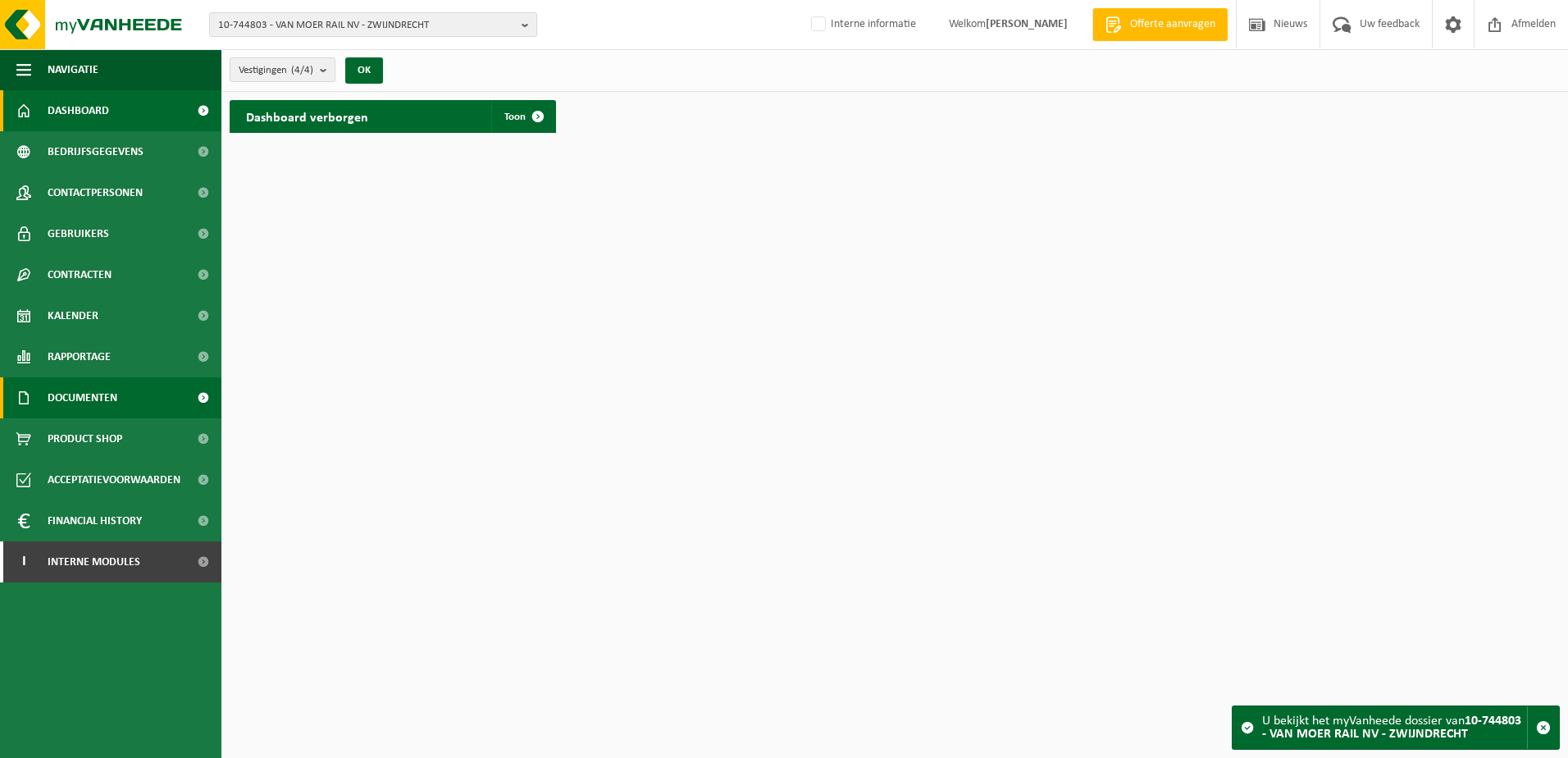
click at [107, 394] on span "Documenten" at bounding box center [82, 397] width 70 height 41
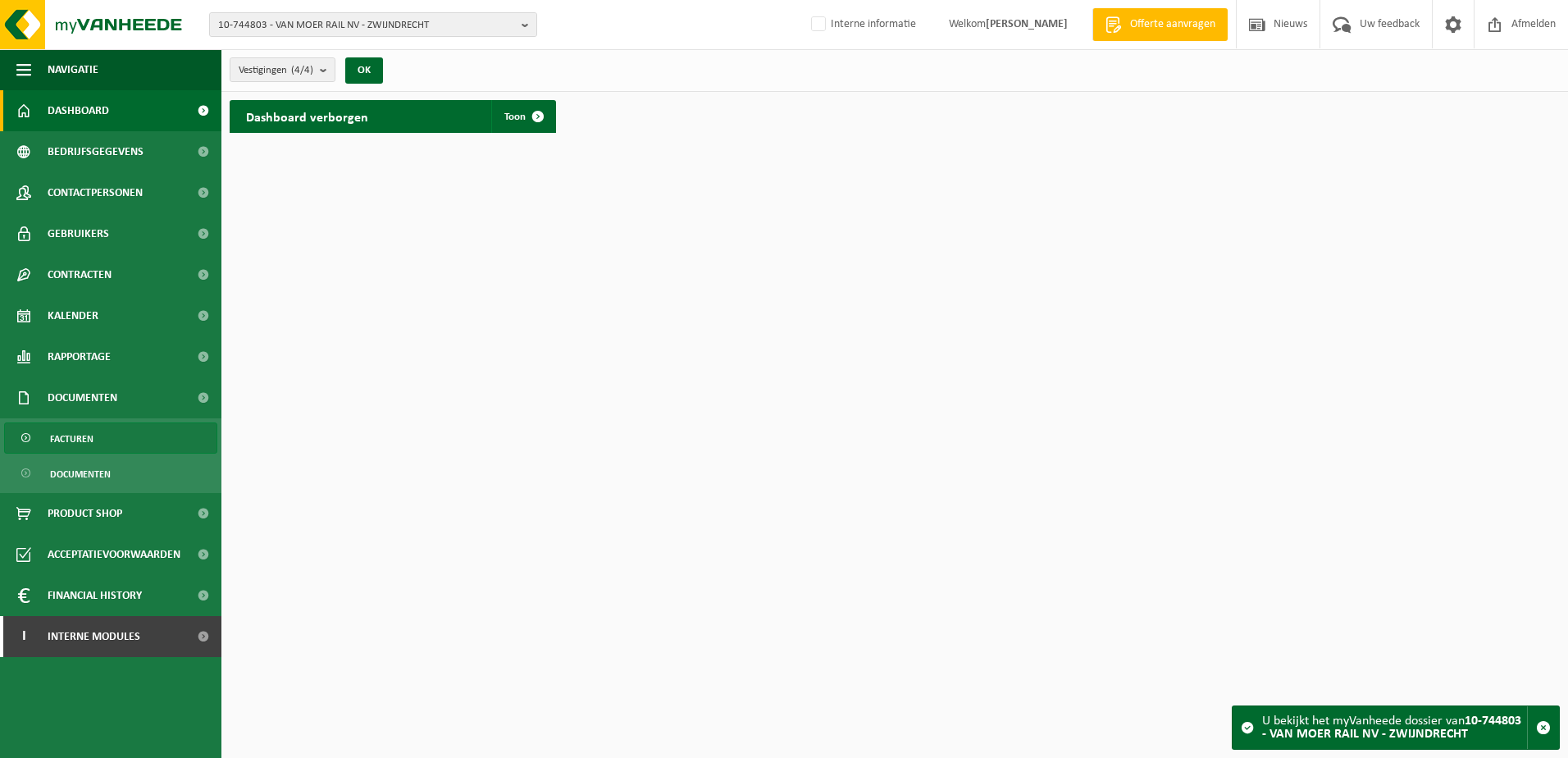
click at [99, 439] on link "Facturen" at bounding box center [110, 437] width 213 height 32
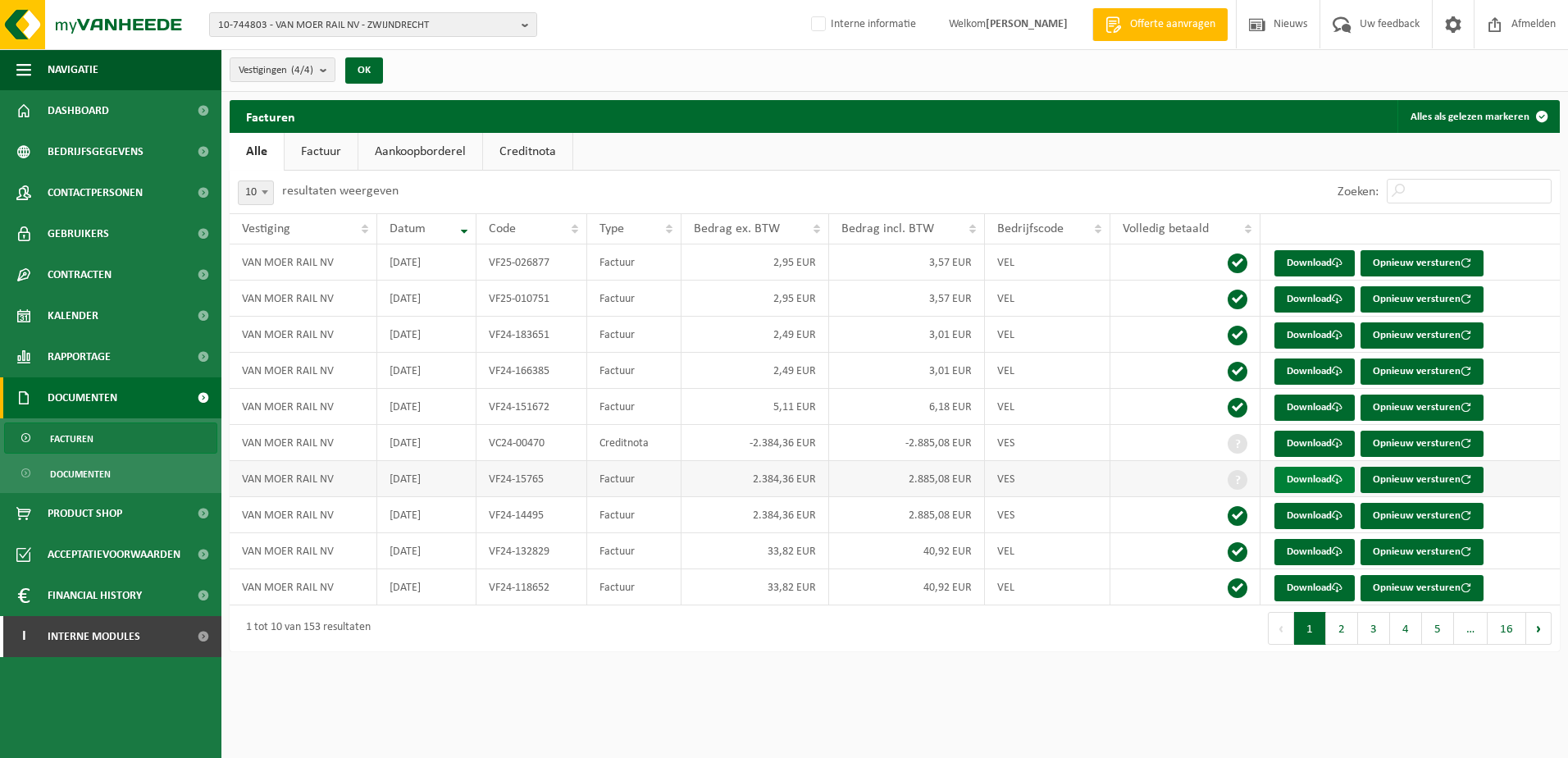
click at [1318, 473] on link "Download" at bounding box center [1315, 479] width 80 height 26
